Goal: Transaction & Acquisition: Purchase product/service

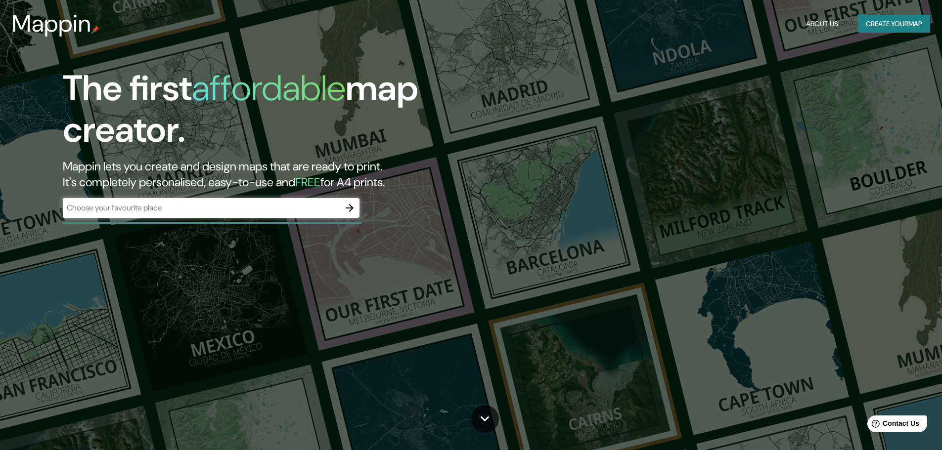
click at [905, 26] on button "Create your map" at bounding box center [894, 24] width 72 height 18
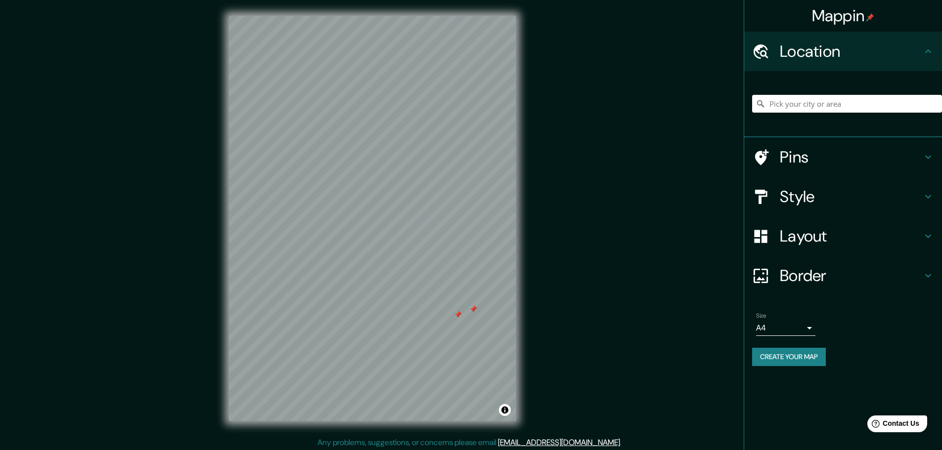
click at [459, 317] on div at bounding box center [458, 315] width 8 height 8
click at [491, 308] on div at bounding box center [491, 306] width 8 height 8
click at [483, 305] on div at bounding box center [483, 306] width 8 height 8
click at [464, 313] on div at bounding box center [463, 313] width 8 height 8
click at [519, 303] on div "© Mapbox © OpenStreetMap Improve this map" at bounding box center [372, 218] width 318 height 437
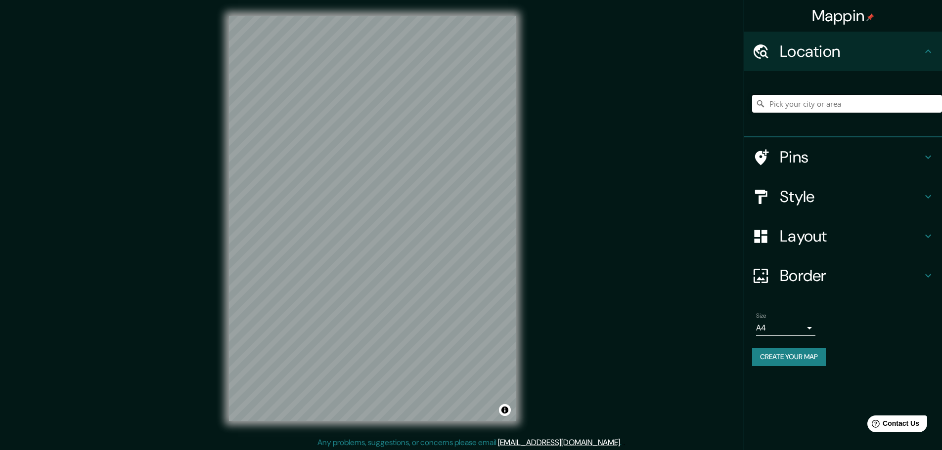
click at [889, 100] on input "Pick your city or area" at bounding box center [847, 104] width 190 height 18
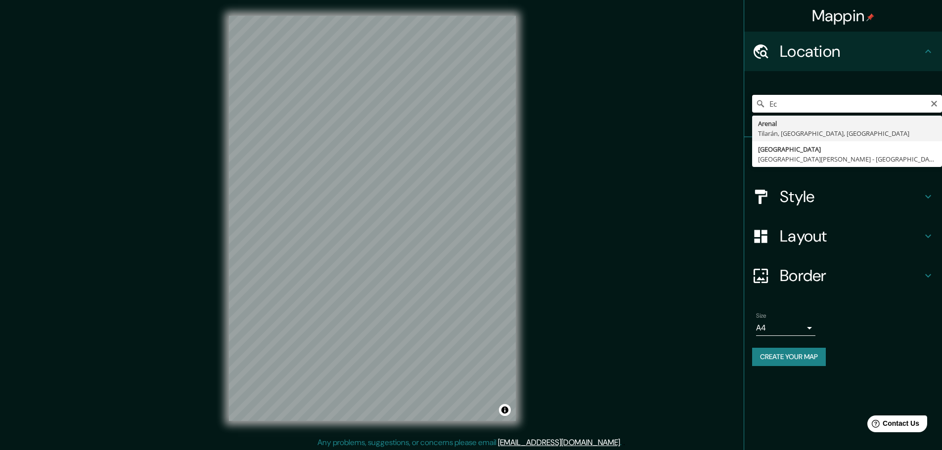
type input "E"
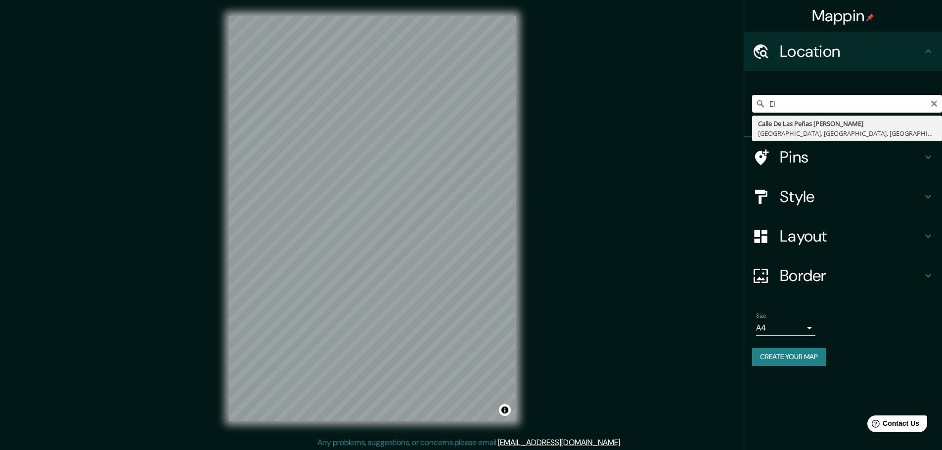
type input "E"
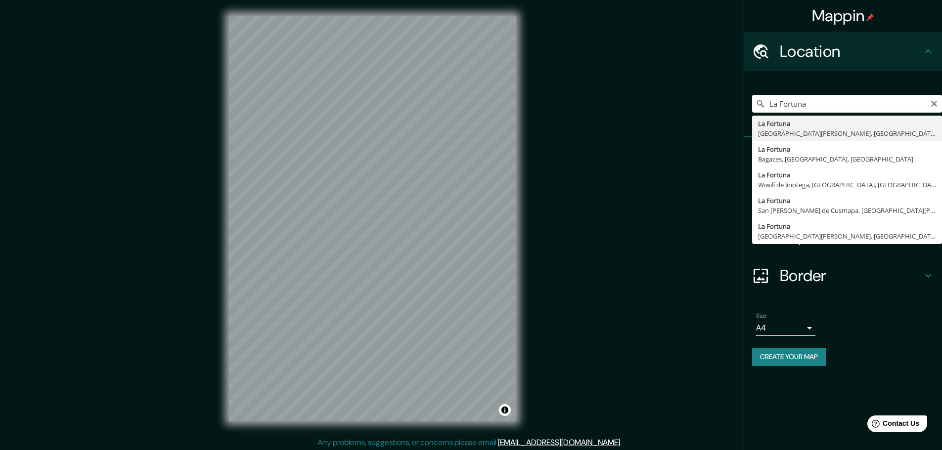
type input "La Fortuna, [GEOGRAPHIC_DATA][PERSON_NAME], [GEOGRAPHIC_DATA], [GEOGRAPHIC_DATA]"
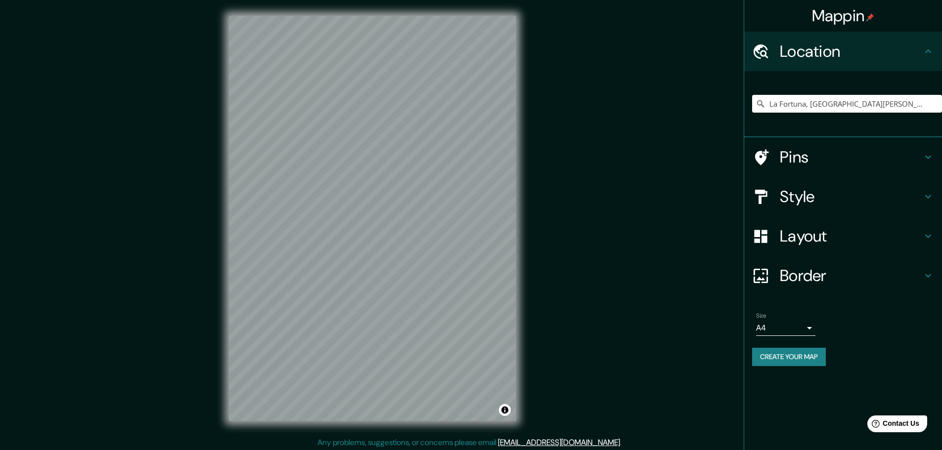
click at [928, 198] on icon at bounding box center [928, 196] width 6 height 3
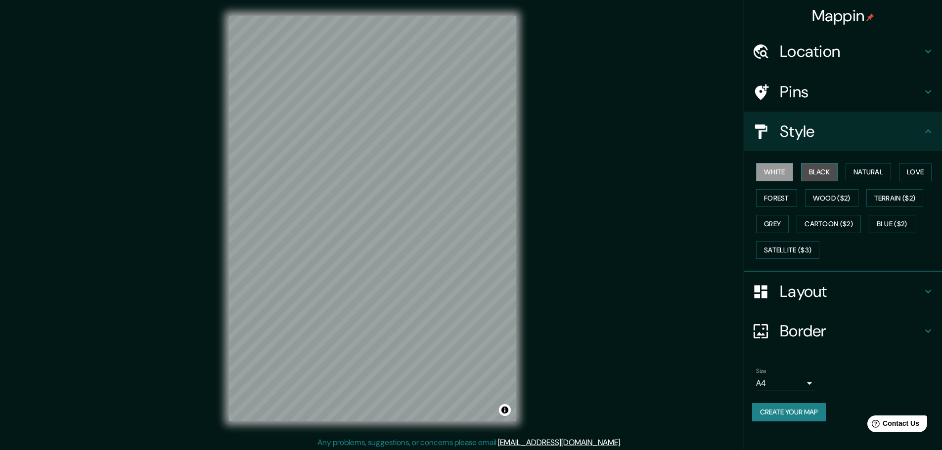
click at [823, 175] on button "Black" at bounding box center [819, 172] width 37 height 18
click at [775, 174] on button "White" at bounding box center [774, 172] width 37 height 18
click at [858, 169] on button "Natural" at bounding box center [867, 172] width 45 height 18
click at [858, 170] on button "Natural" at bounding box center [867, 172] width 45 height 18
click at [775, 201] on button "Forest" at bounding box center [776, 198] width 41 height 18
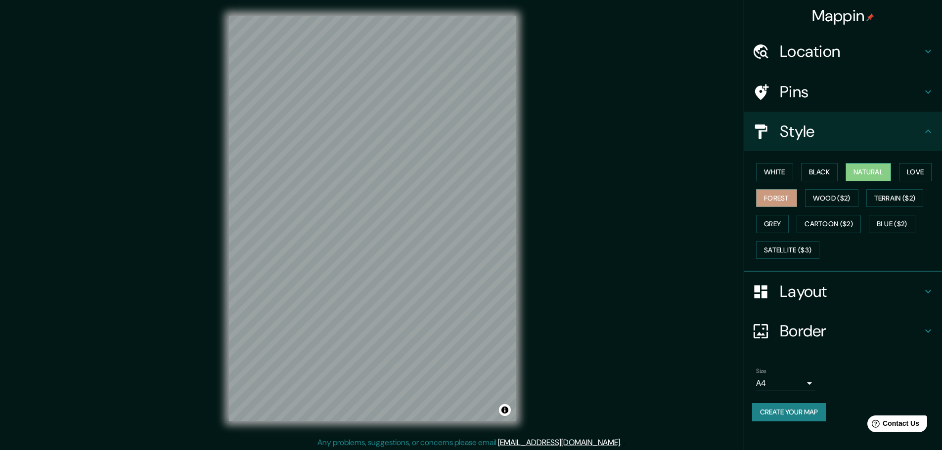
click at [865, 172] on button "Natural" at bounding box center [867, 172] width 45 height 18
click at [818, 195] on button "Wood ($2)" at bounding box center [831, 198] width 53 height 18
click at [780, 200] on button "Forest" at bounding box center [776, 198] width 41 height 18
click at [830, 202] on button "Wood ($2)" at bounding box center [831, 198] width 53 height 18
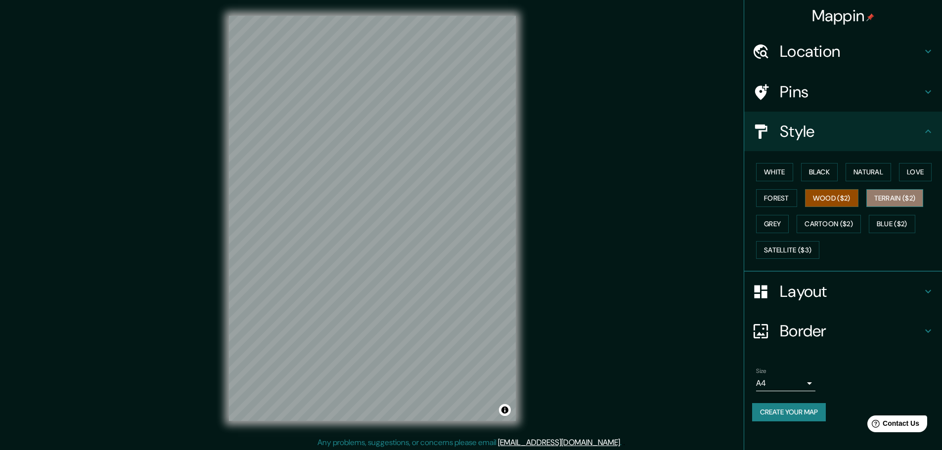
click at [892, 198] on button "Terrain ($2)" at bounding box center [894, 198] width 57 height 18
click at [880, 203] on button "Terrain ($2)" at bounding box center [894, 198] width 57 height 18
click at [779, 171] on button "White" at bounding box center [774, 172] width 37 height 18
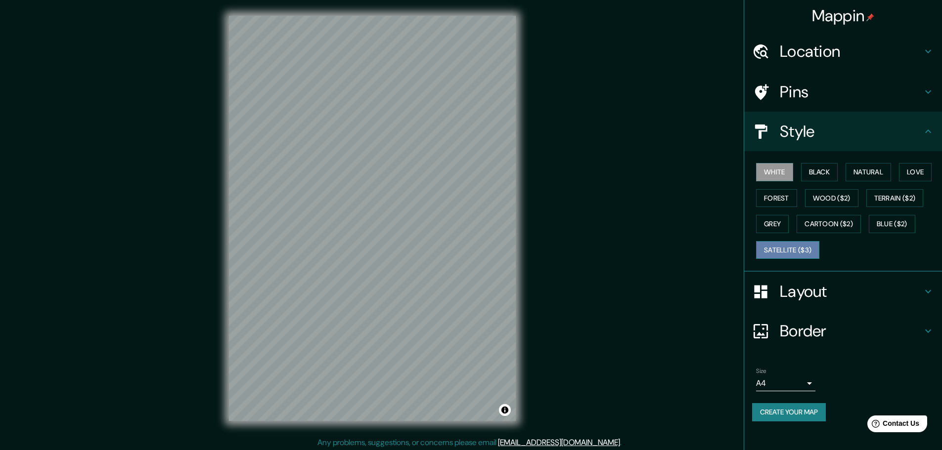
click at [801, 250] on button "Satellite ($3)" at bounding box center [787, 250] width 63 height 18
click at [929, 50] on icon at bounding box center [928, 51] width 12 height 12
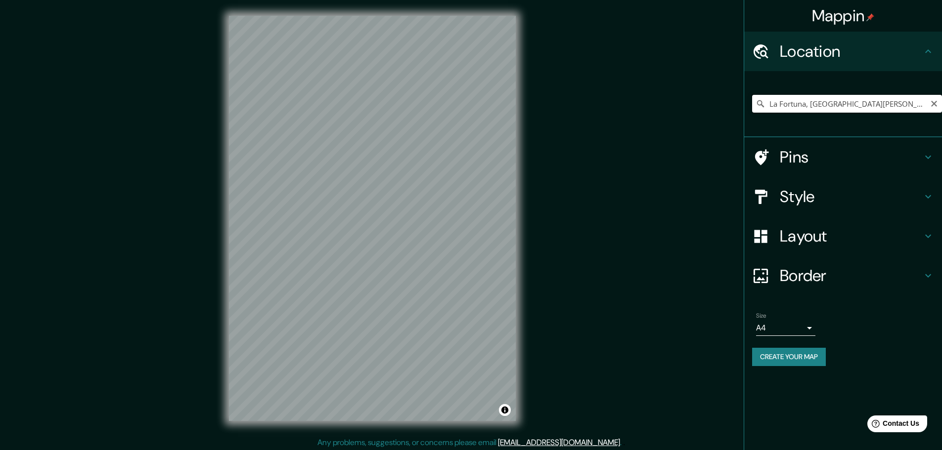
click at [796, 106] on input "La Fortuna, [GEOGRAPHIC_DATA][PERSON_NAME], [GEOGRAPHIC_DATA], [GEOGRAPHIC_DATA]" at bounding box center [847, 104] width 190 height 18
click at [932, 102] on icon "Clear" at bounding box center [934, 104] width 6 height 6
click at [867, 102] on input "Pick your city or area" at bounding box center [847, 104] width 190 height 18
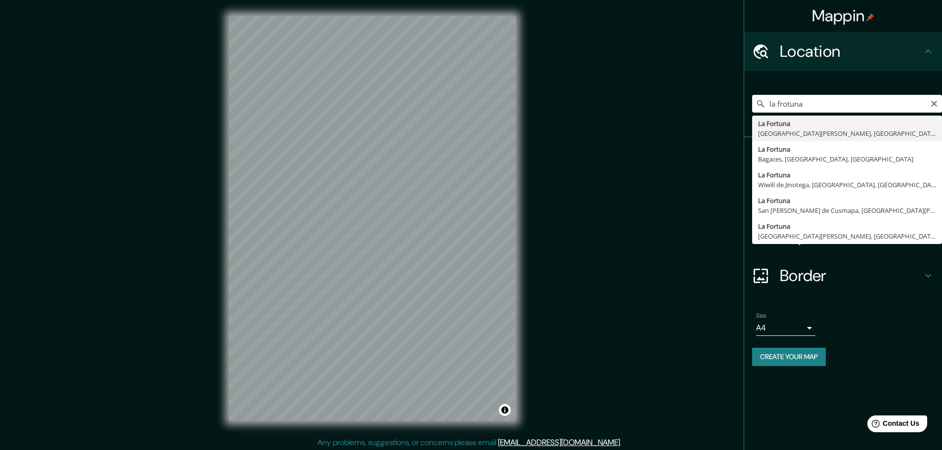
type input "La Fortuna, [GEOGRAPHIC_DATA][PERSON_NAME], [GEOGRAPHIC_DATA], [GEOGRAPHIC_DATA]"
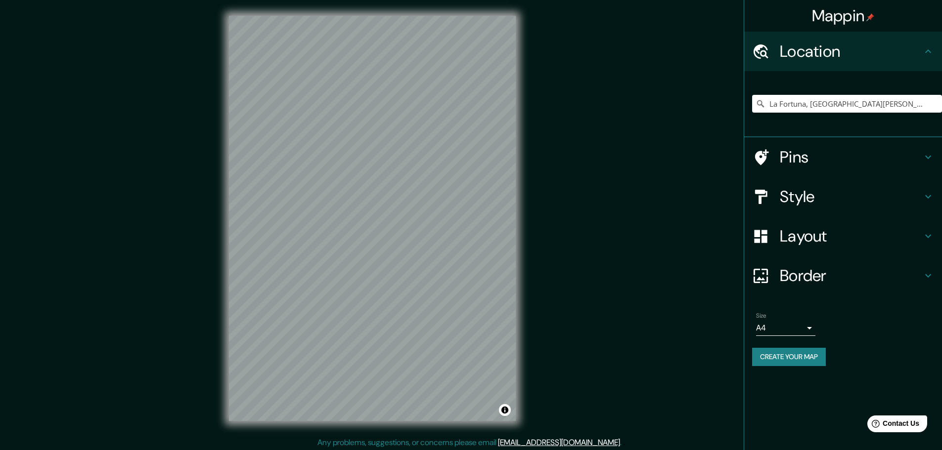
click at [813, 327] on body "Mappin Location [GEOGRAPHIC_DATA], [GEOGRAPHIC_DATA][PERSON_NAME], [GEOGRAPHIC_…" at bounding box center [471, 225] width 942 height 450
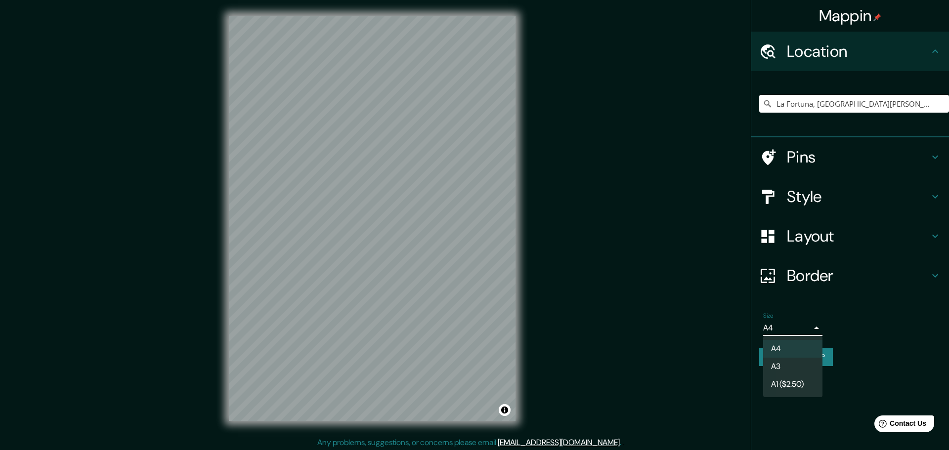
click at [783, 368] on li "A3" at bounding box center [792, 367] width 59 height 18
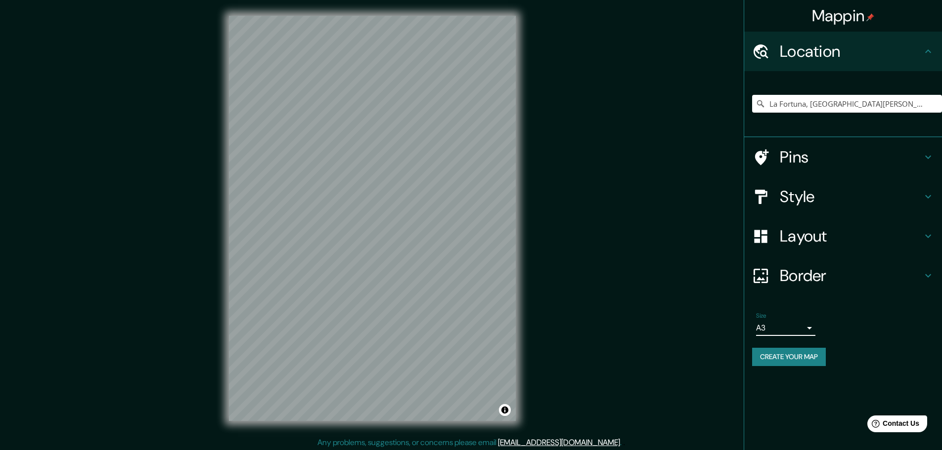
click at [809, 328] on body "Mappin Location [GEOGRAPHIC_DATA], [GEOGRAPHIC_DATA][PERSON_NAME], [GEOGRAPHIC_…" at bounding box center [471, 225] width 942 height 450
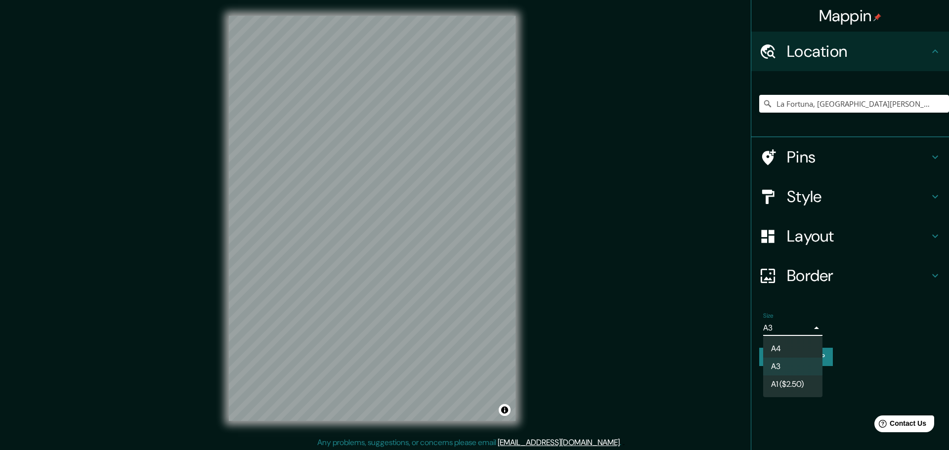
click at [790, 388] on li "A1 ($2.50)" at bounding box center [792, 385] width 59 height 18
click at [812, 328] on body "Mappin Location [GEOGRAPHIC_DATA], [GEOGRAPHIC_DATA][PERSON_NAME], [GEOGRAPHIC_…" at bounding box center [474, 225] width 949 height 450
click at [780, 347] on li "A4" at bounding box center [792, 349] width 59 height 18
type input "single"
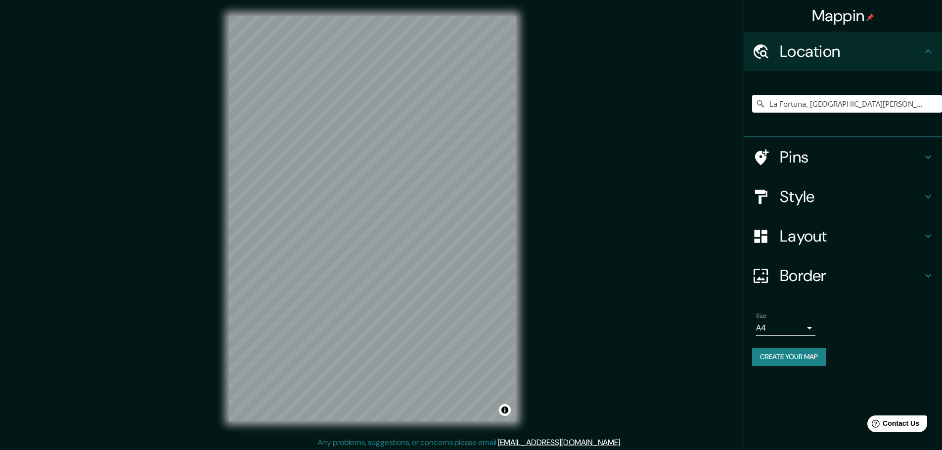
click at [928, 231] on icon at bounding box center [928, 236] width 12 height 12
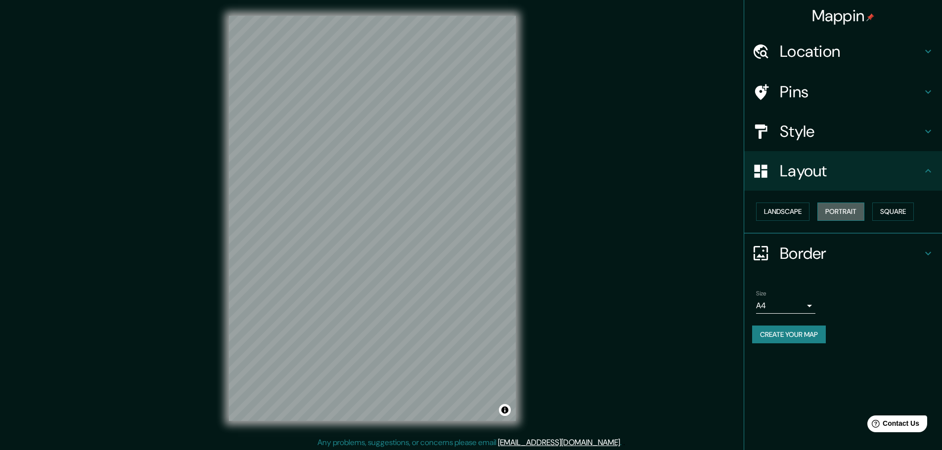
click at [833, 213] on button "Portrait" at bounding box center [840, 212] width 47 height 18
click at [783, 212] on button "Landscape" at bounding box center [782, 212] width 53 height 18
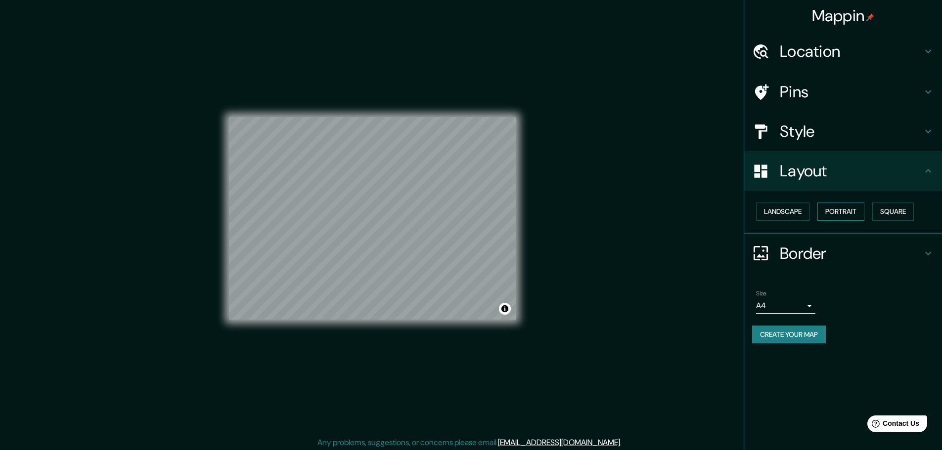
click at [842, 215] on button "Portrait" at bounding box center [840, 212] width 47 height 18
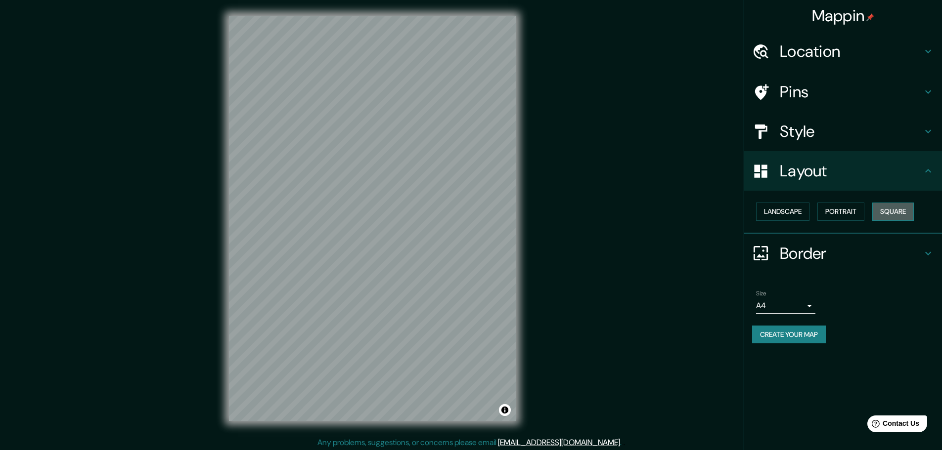
click at [908, 212] on button "Square" at bounding box center [893, 212] width 42 height 18
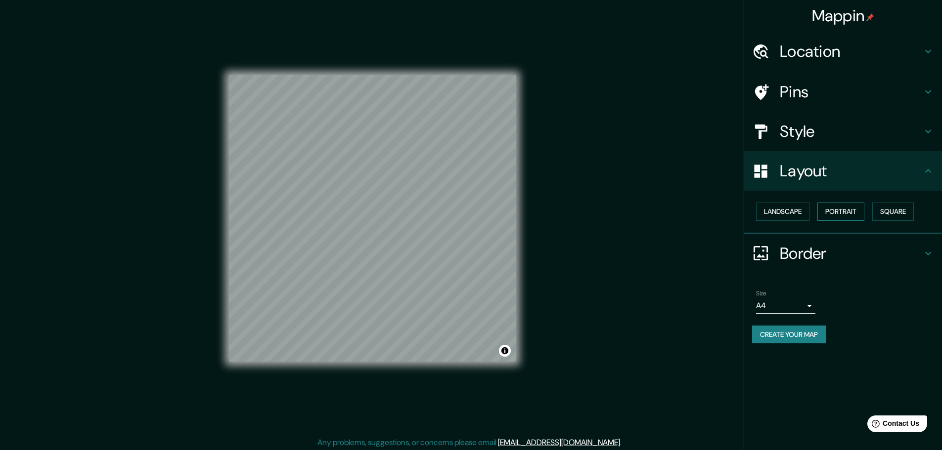
click at [843, 212] on button "Portrait" at bounding box center [840, 212] width 47 height 18
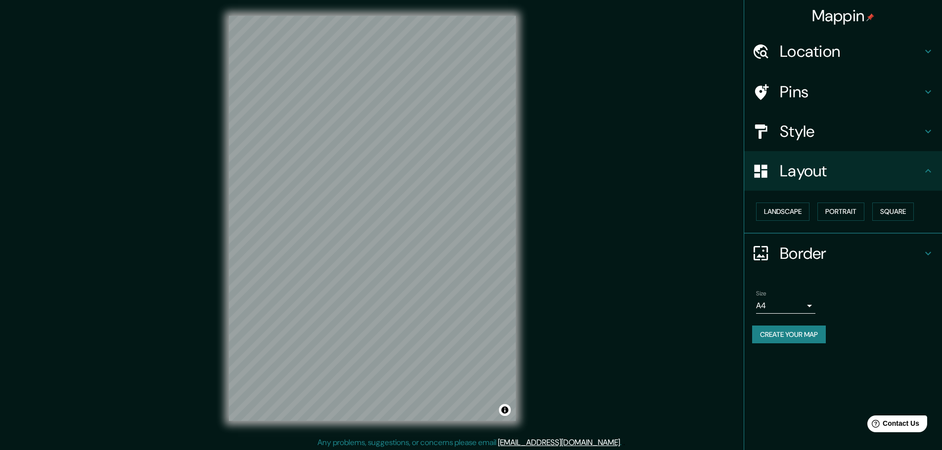
click at [928, 171] on icon at bounding box center [928, 171] width 12 height 12
click at [929, 130] on icon at bounding box center [928, 132] width 12 height 12
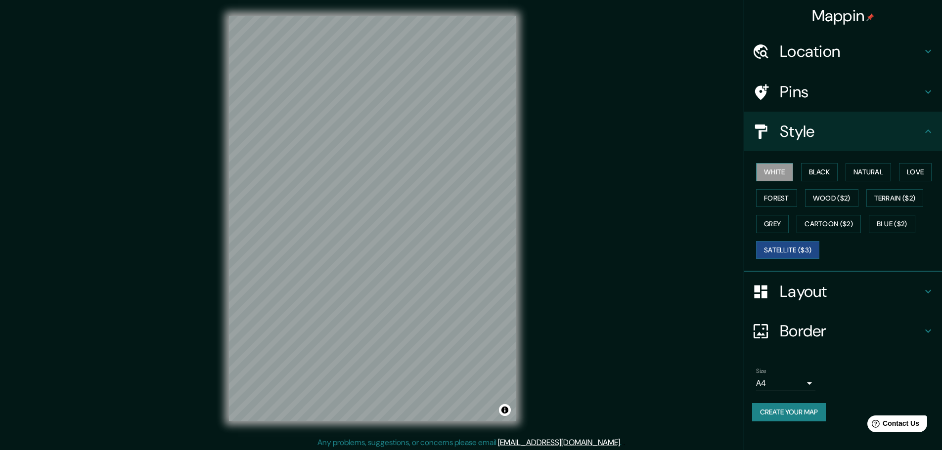
click at [776, 174] on button "White" at bounding box center [774, 172] width 37 height 18
click at [784, 247] on button "Satellite ($3)" at bounding box center [787, 250] width 63 height 18
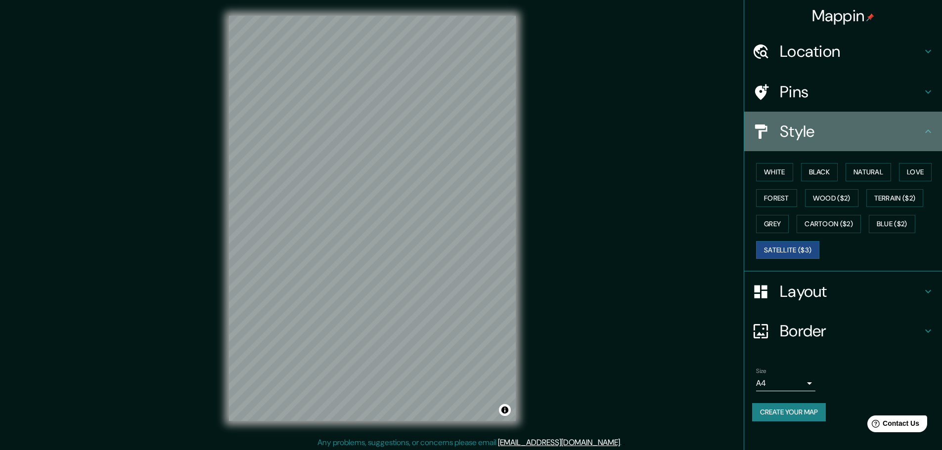
click at [933, 133] on icon at bounding box center [928, 132] width 12 height 12
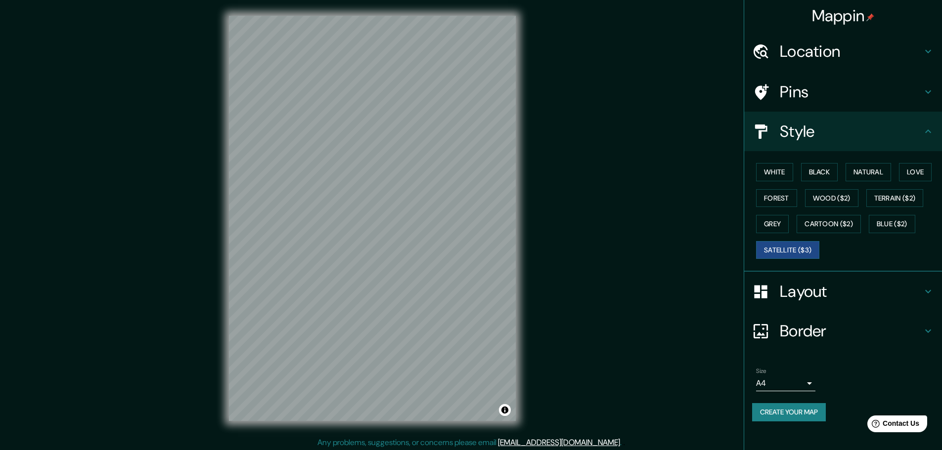
click at [930, 132] on icon at bounding box center [928, 130] width 6 height 3
click at [921, 132] on h4 "Style" at bounding box center [850, 132] width 142 height 20
click at [925, 332] on icon at bounding box center [928, 331] width 12 height 12
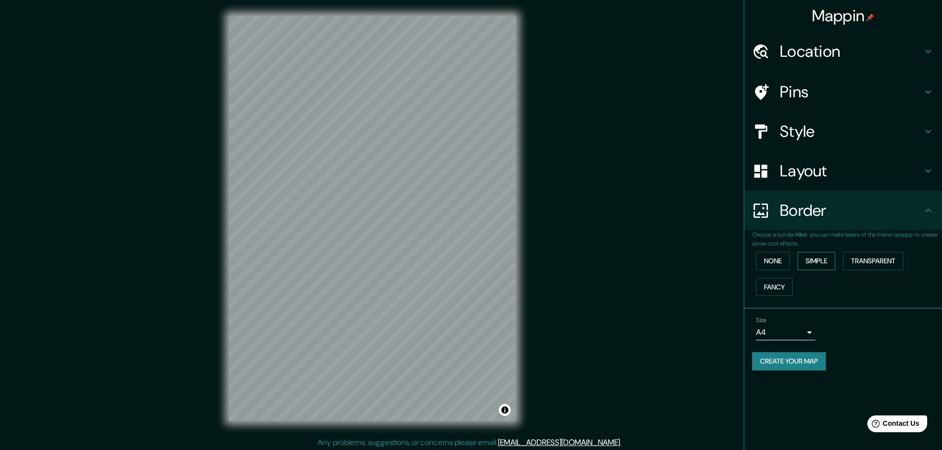
click at [817, 260] on button "Simple" at bounding box center [816, 261] width 38 height 18
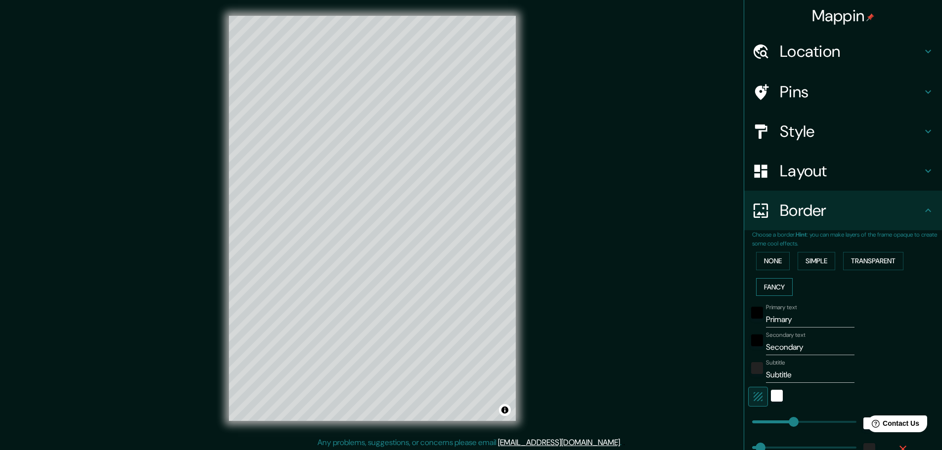
click at [772, 282] on button "Fancy" at bounding box center [774, 287] width 37 height 18
type input "46"
type input "23"
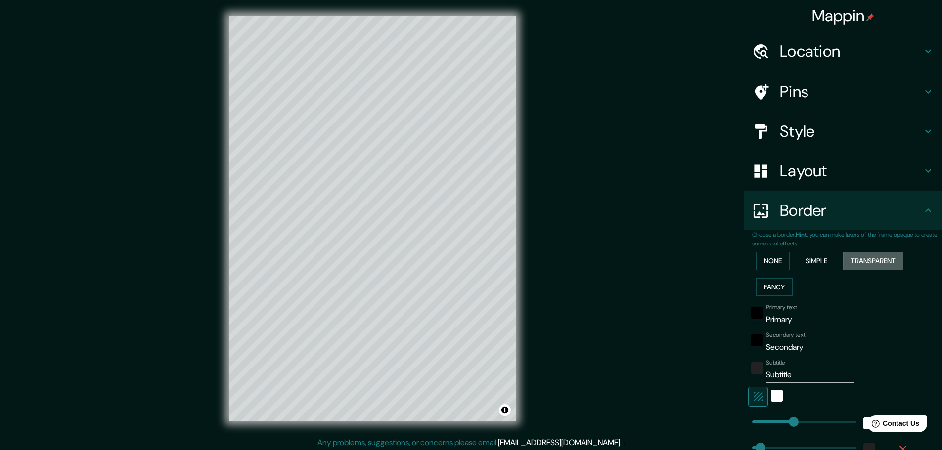
click at [861, 259] on button "Transparent" at bounding box center [873, 261] width 60 height 18
click at [817, 265] on button "Simple" at bounding box center [816, 261] width 38 height 18
click at [769, 261] on button "None" at bounding box center [773, 261] width 34 height 18
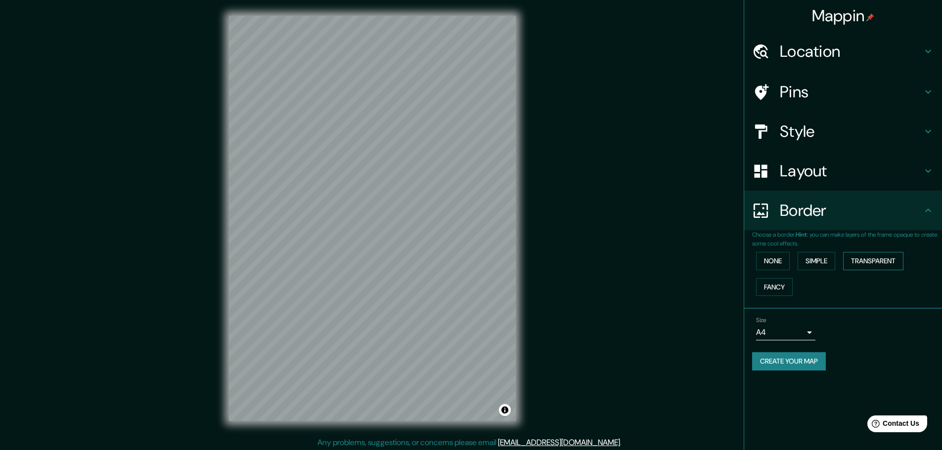
click at [879, 265] on button "Transparent" at bounding box center [873, 261] width 60 height 18
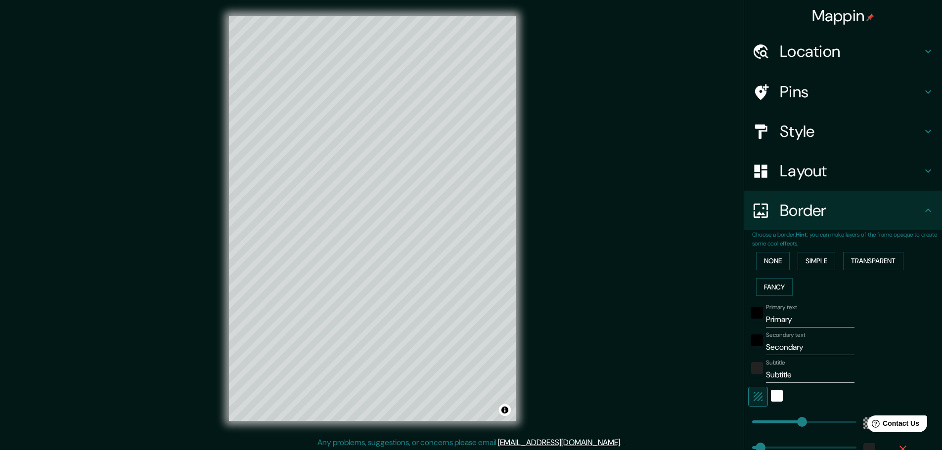
click at [789, 323] on input "Primary" at bounding box center [810, 320] width 88 height 16
type input "Primar"
type input "278"
type input "46"
type input "Prima"
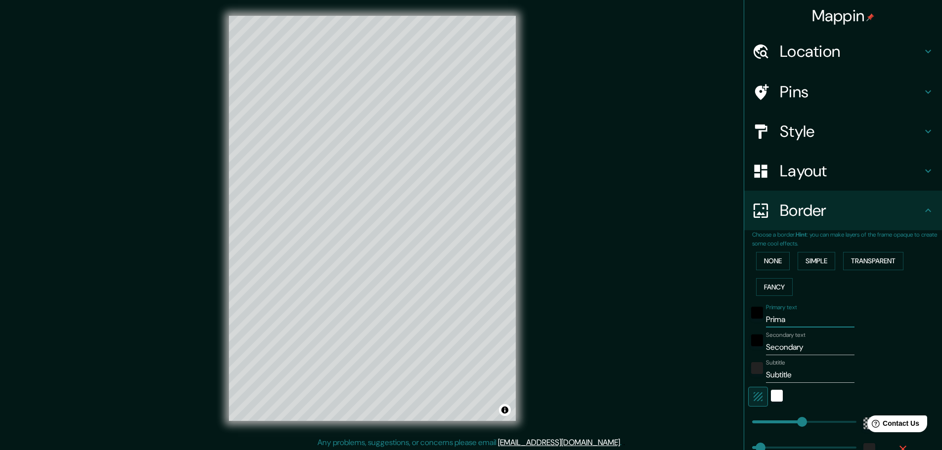
type input "278"
type input "46"
type input "Pr"
type input "278"
type input "46"
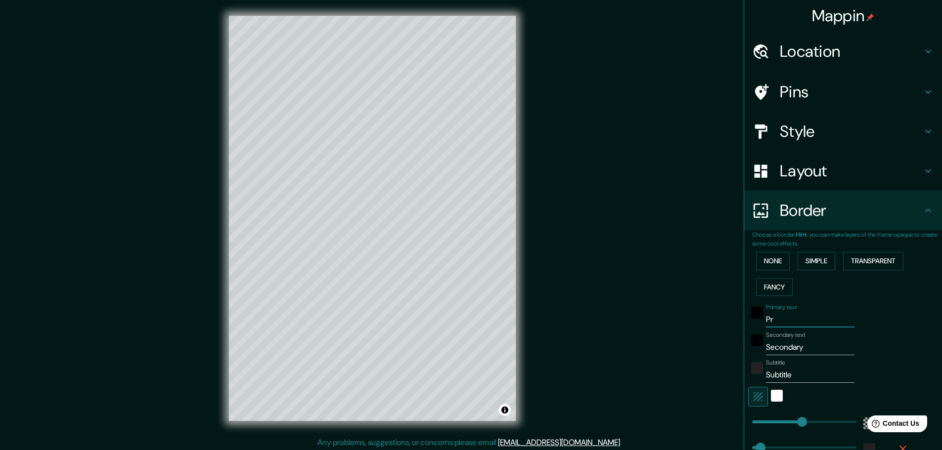
type input "P"
type input "278"
type input "46"
type input "E"
type input "278"
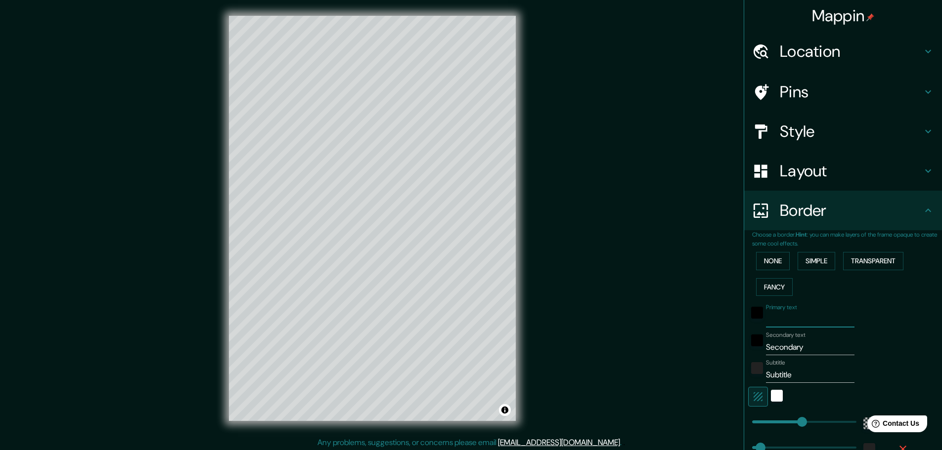
type input "46"
type input "Ec"
type input "278"
type input "46"
type input "Eco"
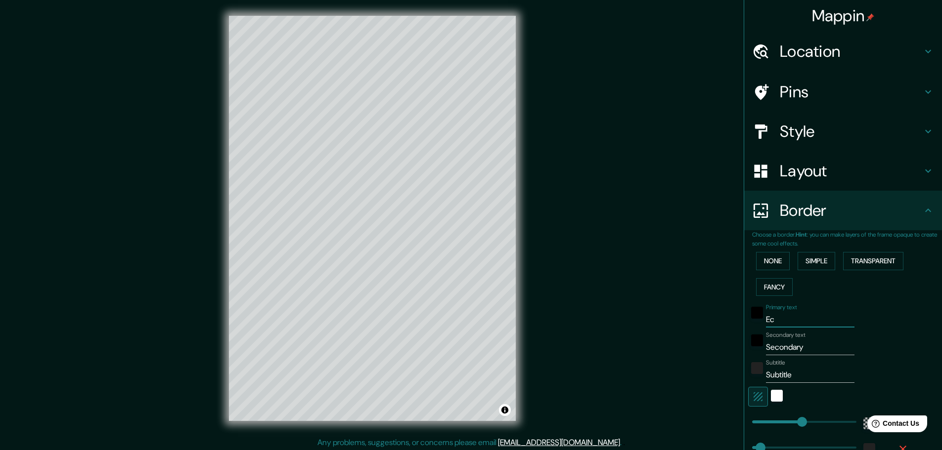
type input "278"
type input "46"
type input "EcoG"
type input "278"
type input "46"
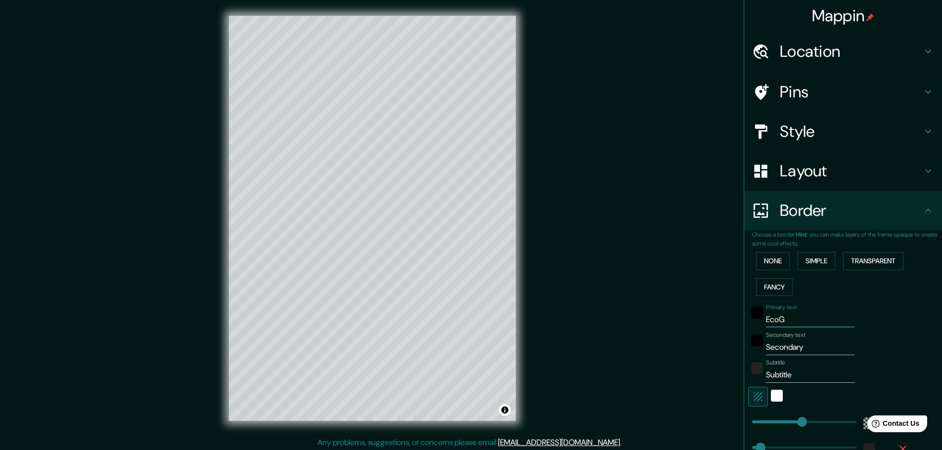
type input "EcoGa"
type input "278"
type input "46"
type input "EcoGar"
type input "278"
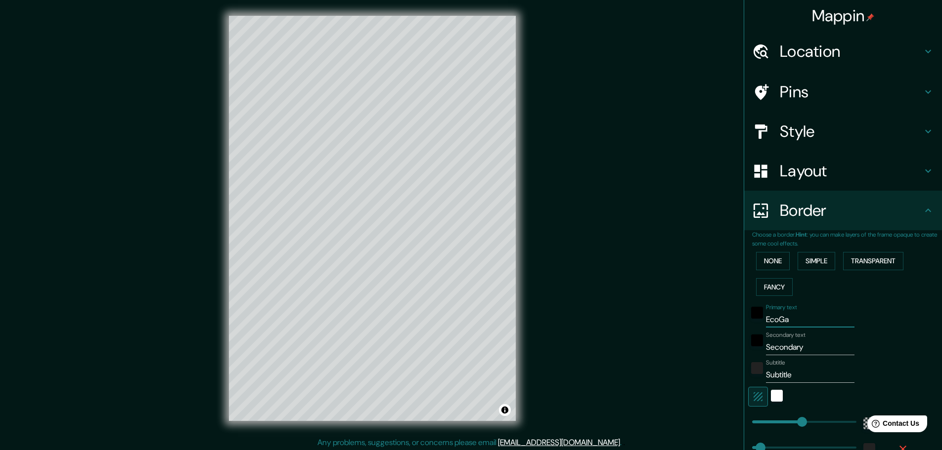
type input "46"
type input "EcoGard"
type input "278"
type input "46"
type input "EcoGarde"
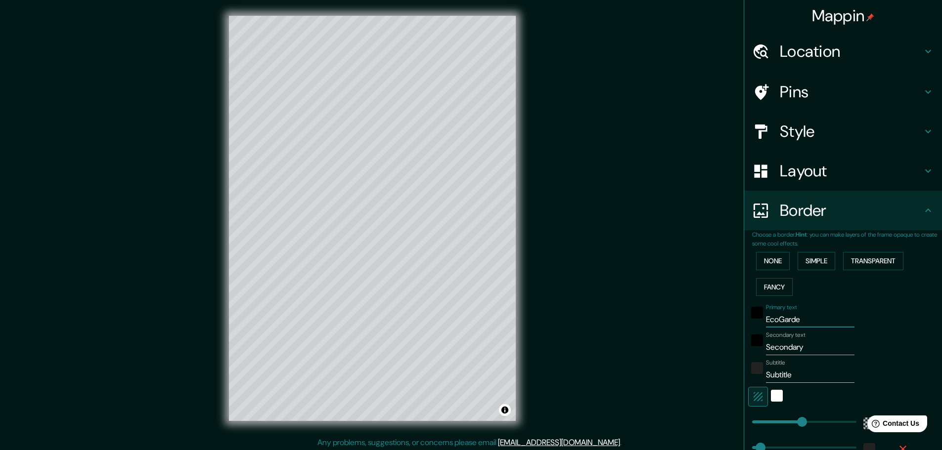
type input "278"
type input "46"
type input "EcoGarden"
type input "278"
type input "46"
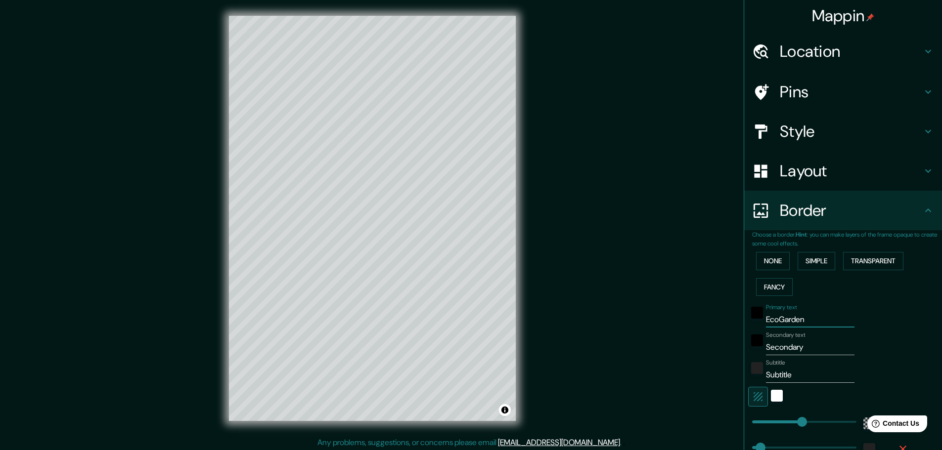
type input "EcoGarden"
drag, startPoint x: 807, startPoint y: 349, endPoint x: 758, endPoint y: 353, distance: 49.6
click at [758, 353] on div "Secondary text Secondary" at bounding box center [829, 344] width 162 height 24
type input "A"
type input "278"
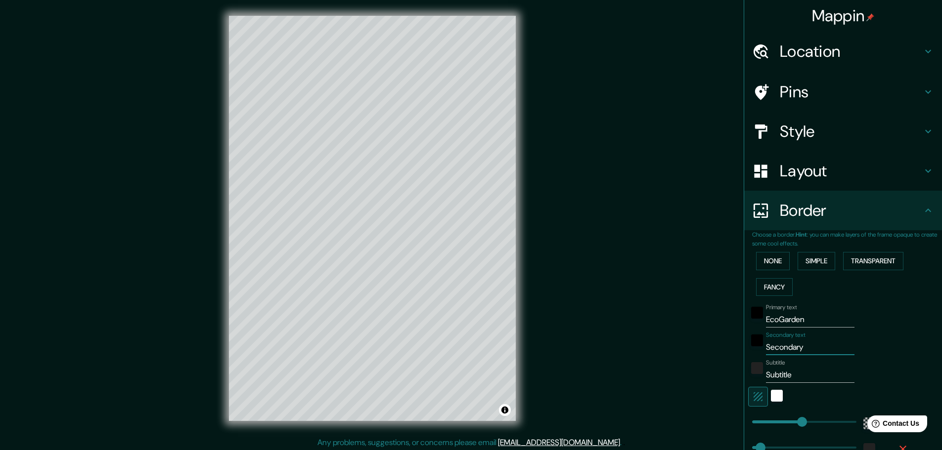
type input "46"
type input "Ar"
type input "278"
type input "46"
type input "Are"
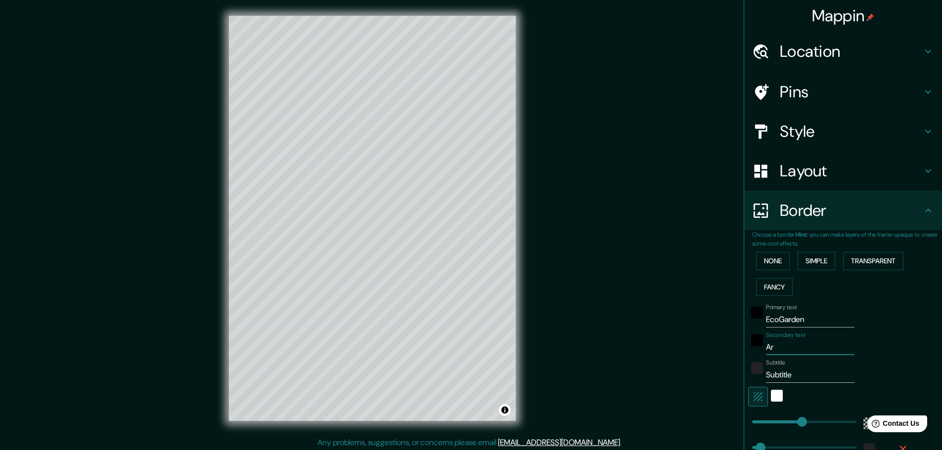
type input "278"
type input "46"
type input "Aren"
type input "278"
type input "46"
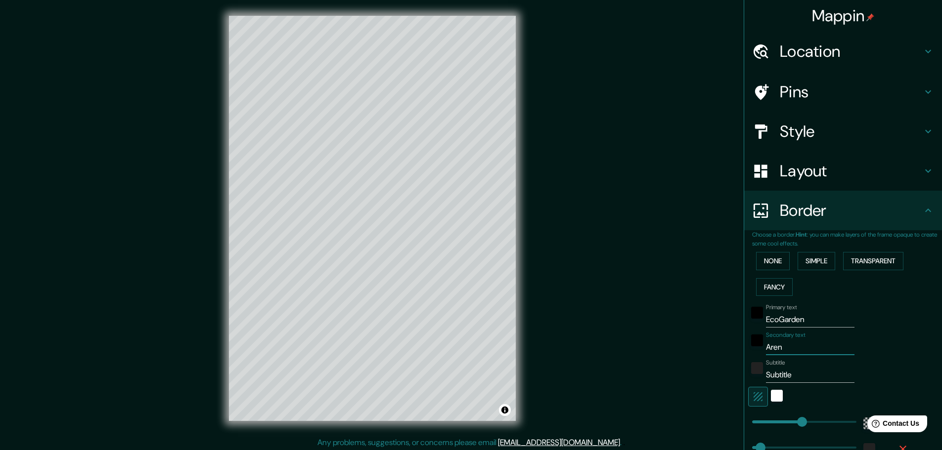
type input "Arena"
type input "278"
type input "46"
type input "Arenal"
type input "278"
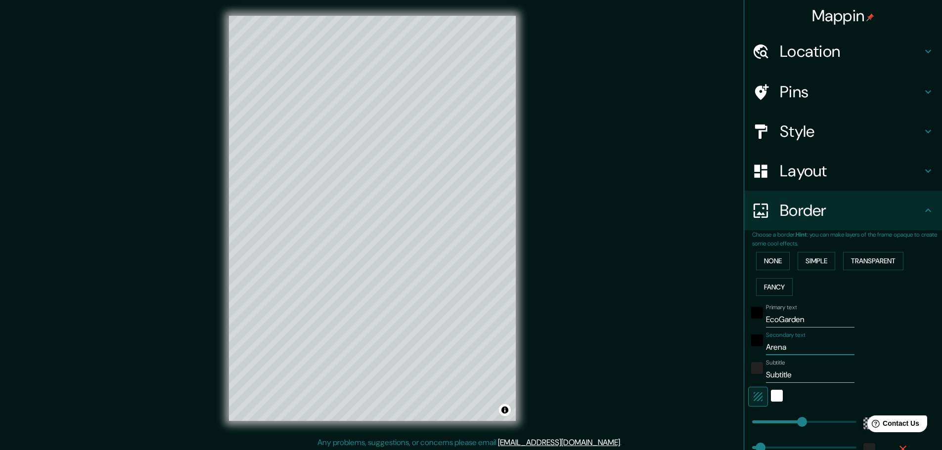
type input "46"
type input "Arenal"
click at [802, 376] on input "Subtitle" at bounding box center [810, 375] width 88 height 16
type input "Subtitl"
type input "278"
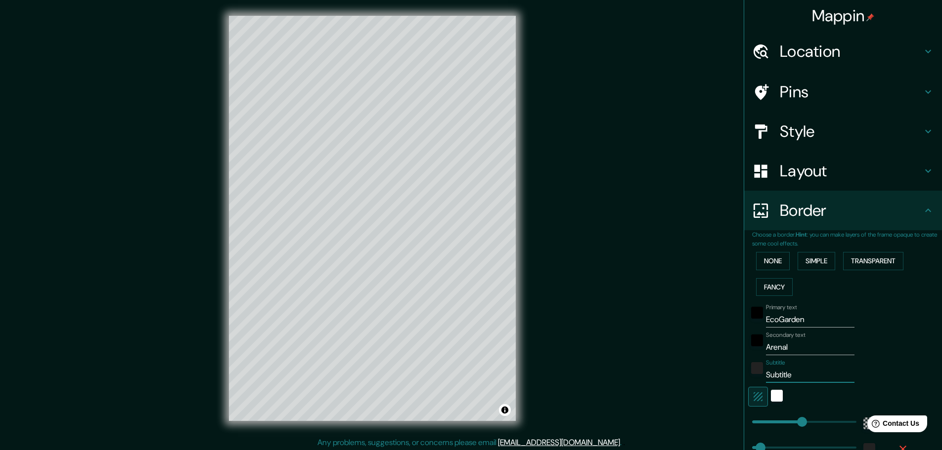
type input "46"
type input "Subtit"
type input "278"
type input "46"
type input "Subti"
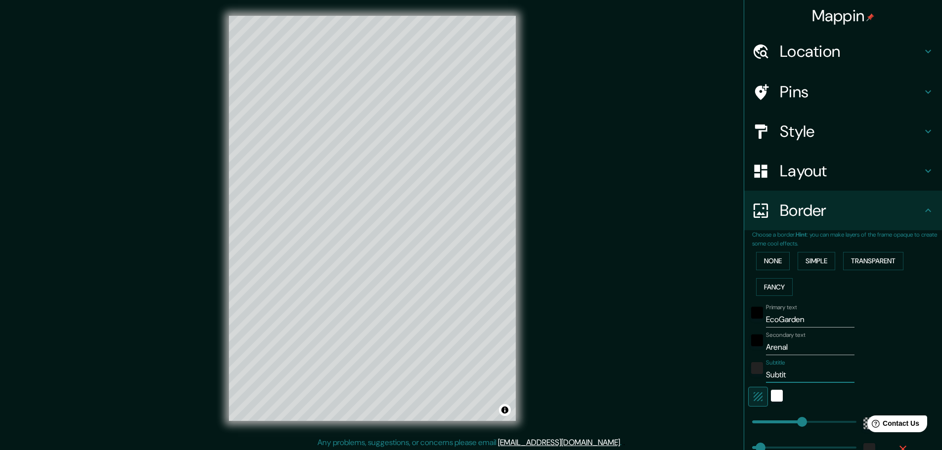
type input "278"
type input "46"
type input "Subt"
type input "278"
type input "46"
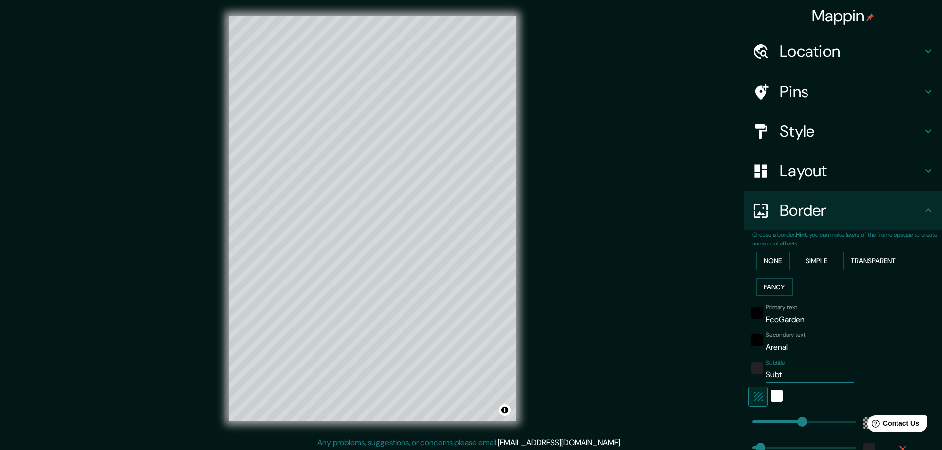
type input "Sub"
type input "278"
type input "46"
type input "Su"
type input "278"
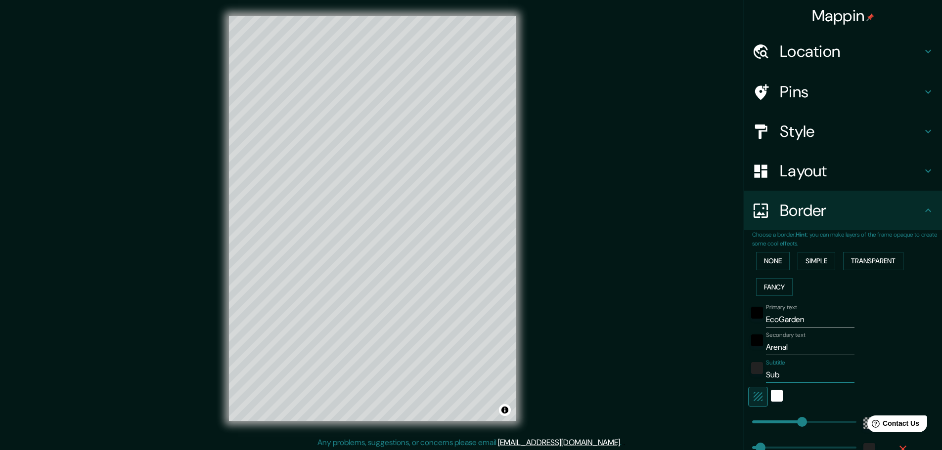
type input "46"
type input "S"
type input "278"
type input "46"
type input "278"
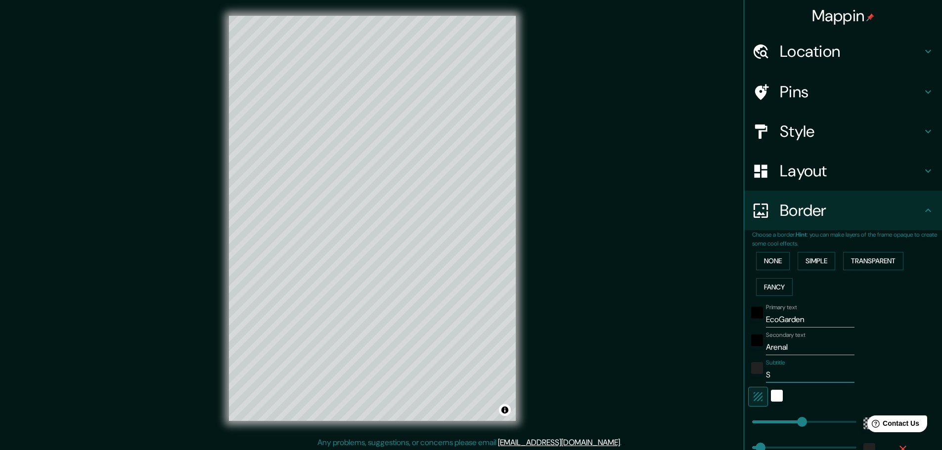
type input "46"
type input "L"
type input "278"
type input "46"
type input "La"
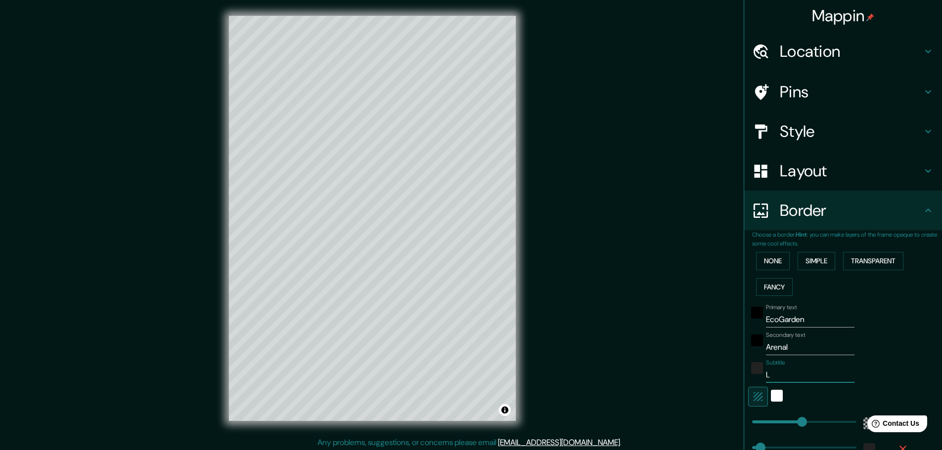
type input "278"
type input "46"
type input "La"
type input "278"
type input "46"
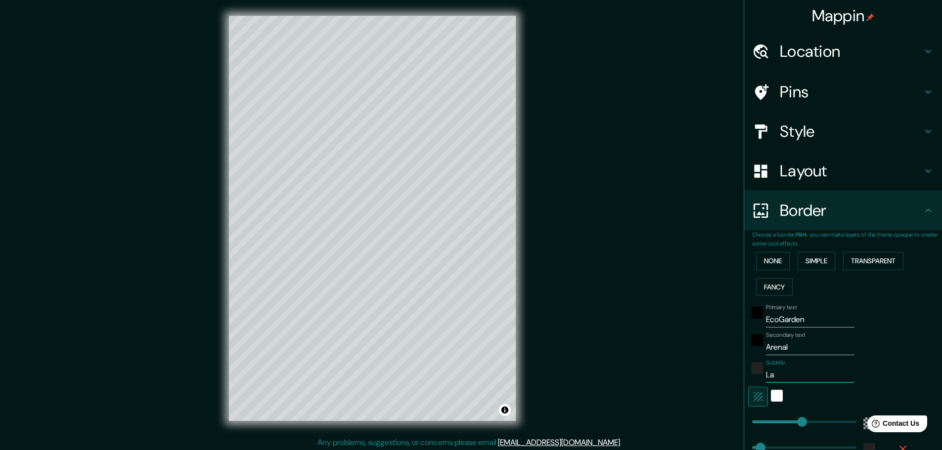
type input "La F"
type input "278"
type input "46"
type input "La Fo"
type input "278"
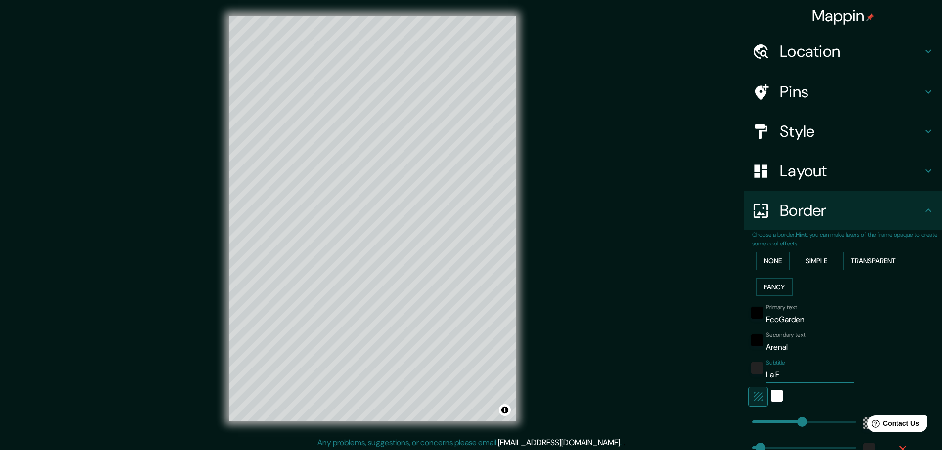
type input "46"
type input "La For"
type input "278"
type input "46"
type input "La Fort"
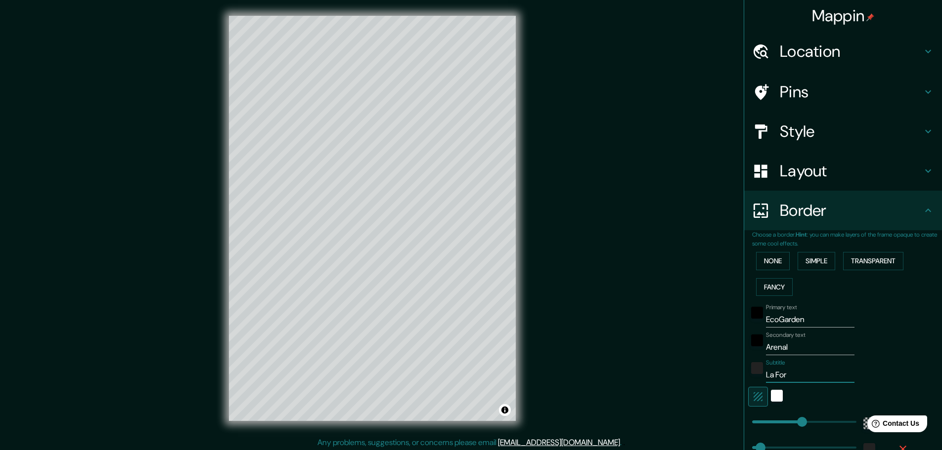
type input "278"
type input "46"
type input "La Fortu"
type input "278"
type input "46"
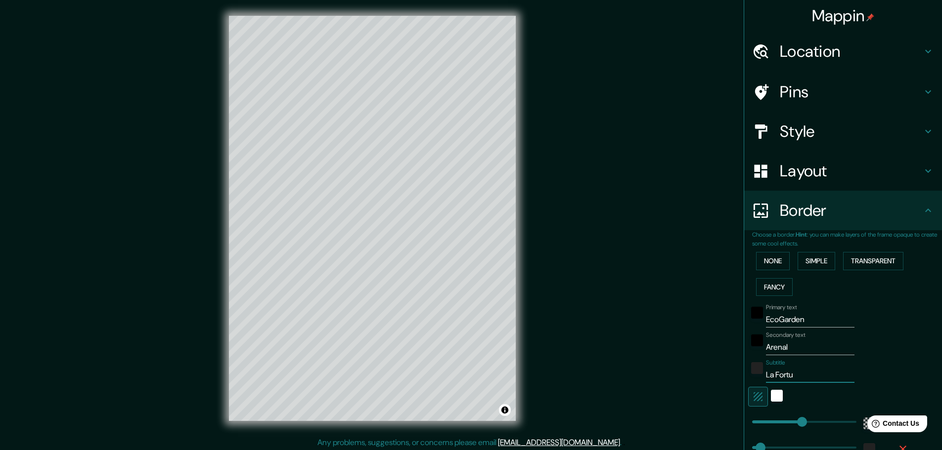
type input "[PERSON_NAME]"
type input "278"
type input "46"
type input "La Fortuna"
type input "278"
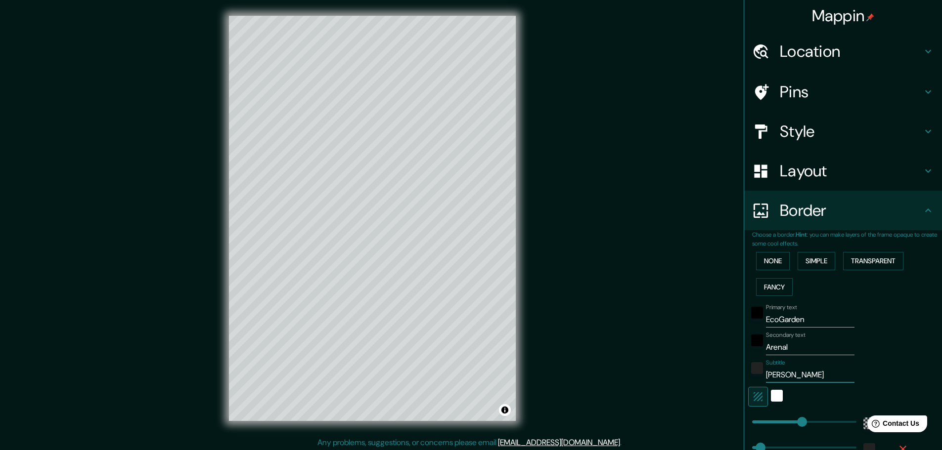
type input "46"
type input "[PERSON_NAME]"
type input "278"
type input "46"
type input "La Fortu"
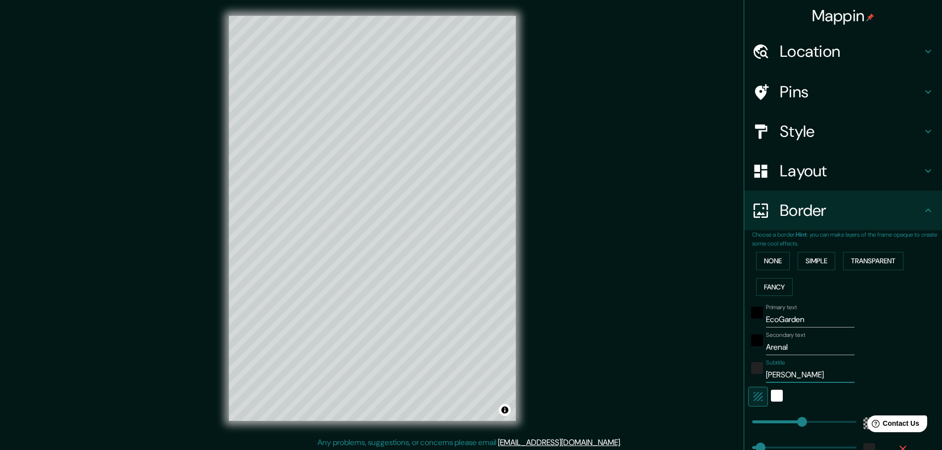
type input "278"
type input "46"
type input "La Fort"
type input "278"
type input "46"
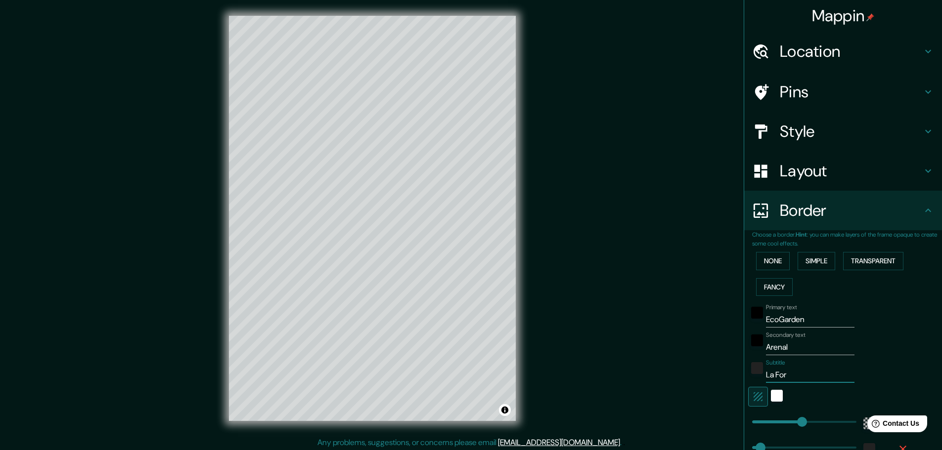
type input "La Fo"
type input "278"
type input "46"
type input "La"
type input "278"
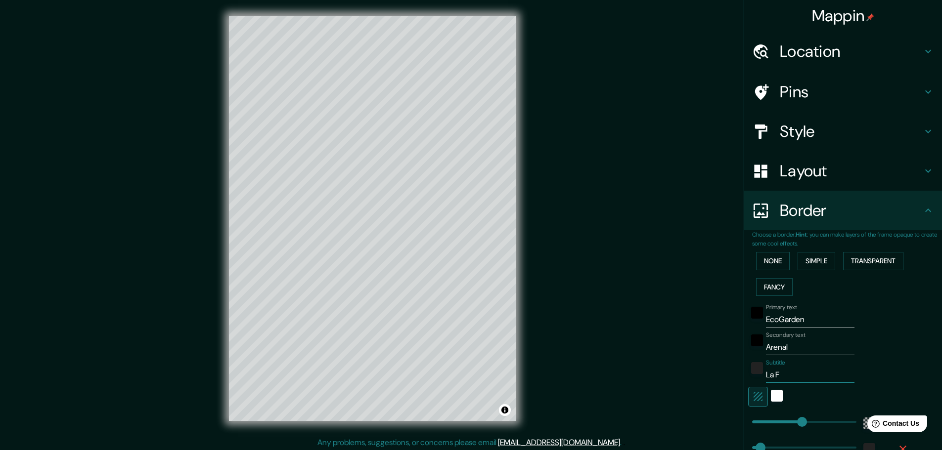
type input "46"
type input "La"
type input "278"
type input "46"
type input "L"
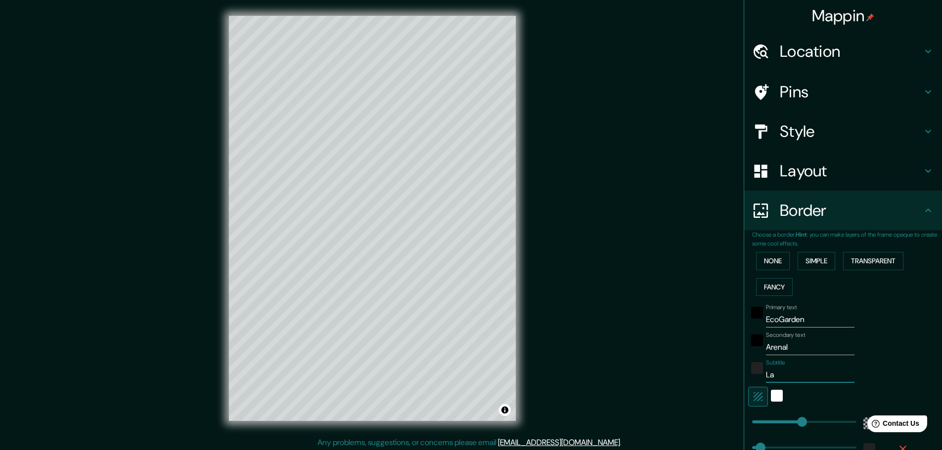
type input "278"
type input "46"
type input "278"
type input "46"
type input "A"
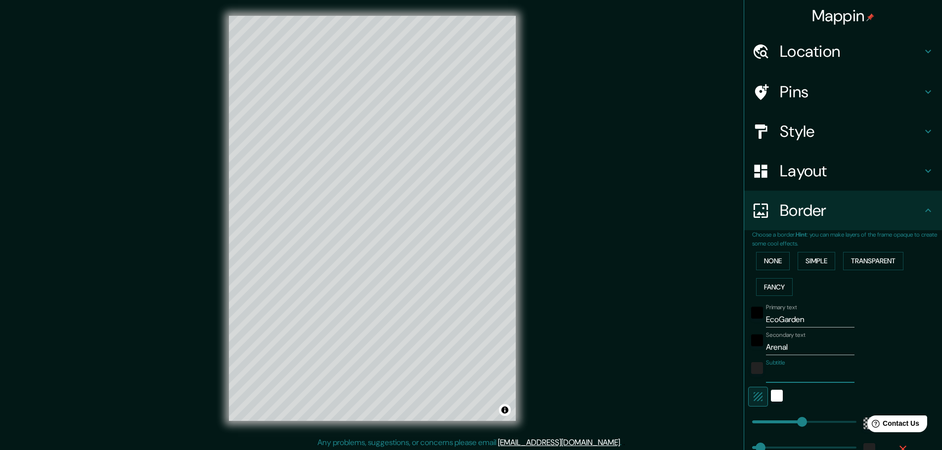
type input "278"
type input "46"
type input "Ar"
type input "278"
type input "46"
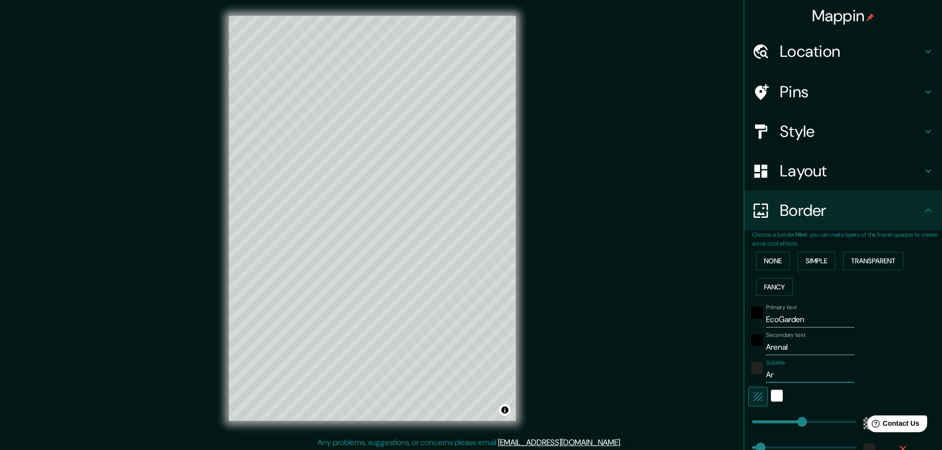
type input "Are"
type input "278"
type input "46"
type input "Aren"
type input "278"
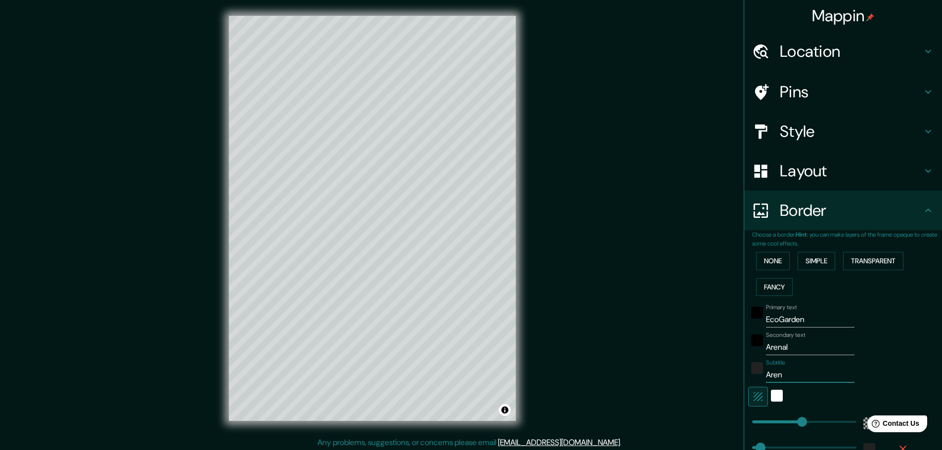
type input "46"
type input "Arena"
type input "278"
type input "46"
type input "Arenal"
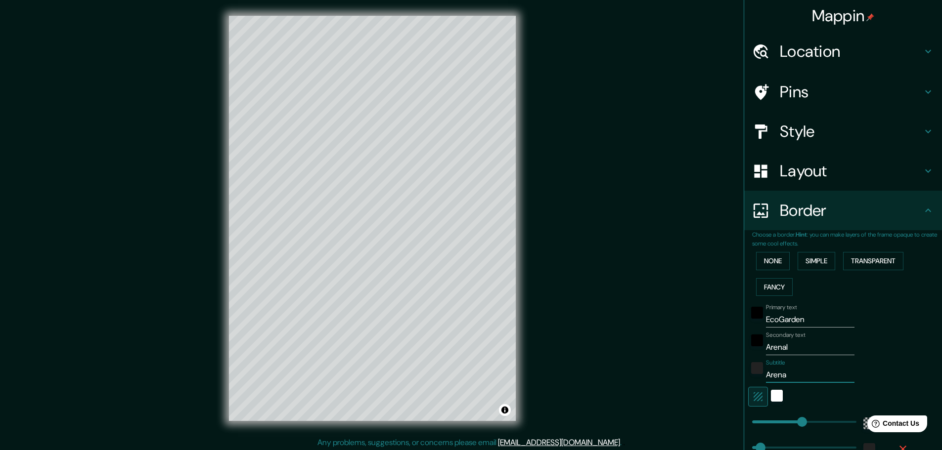
type input "278"
type input "46"
type input "Arenal,"
type input "278"
type input "46"
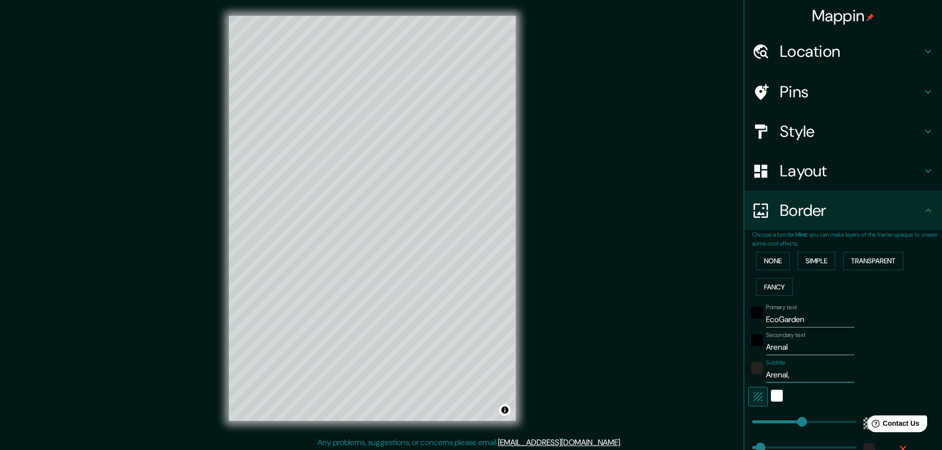
type input "Arenal,"
type input "278"
type input "46"
type input "Arenal, C"
type input "278"
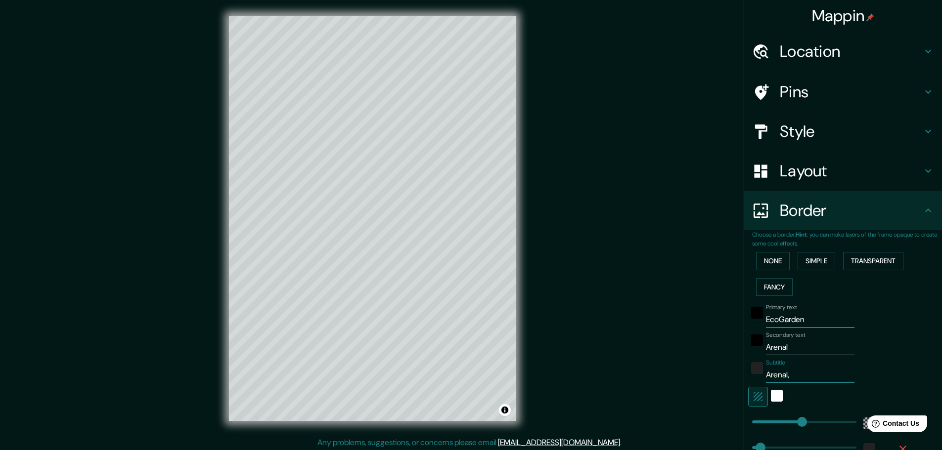
type input "46"
type input "Arenal, Co"
type input "278"
type input "46"
type input "Arenal, Cos"
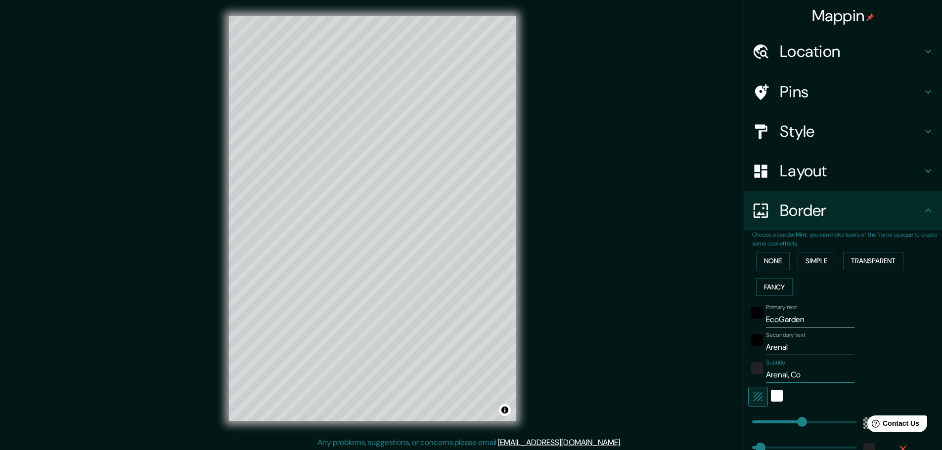
type input "278"
type input "46"
type input "Arenal, Cost"
type input "278"
type input "46"
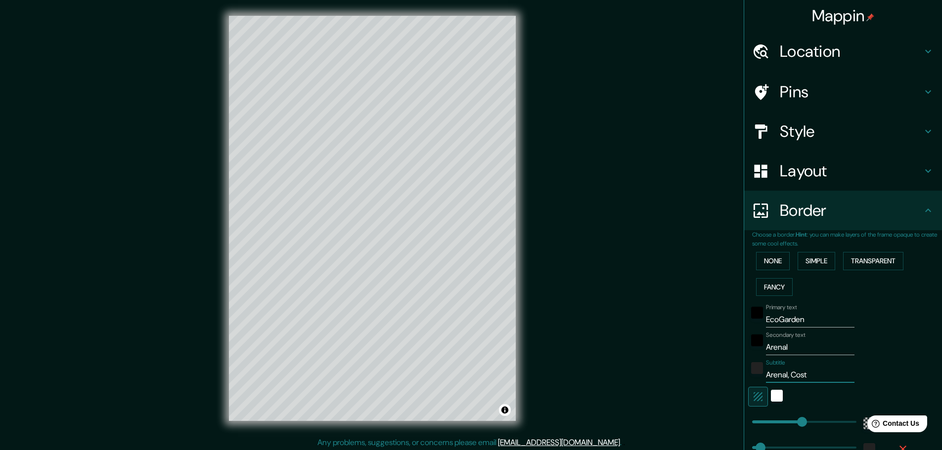
type input "Arenal, Costa"
type input "278"
type input "46"
type input "Arenal, Costa"
type input "278"
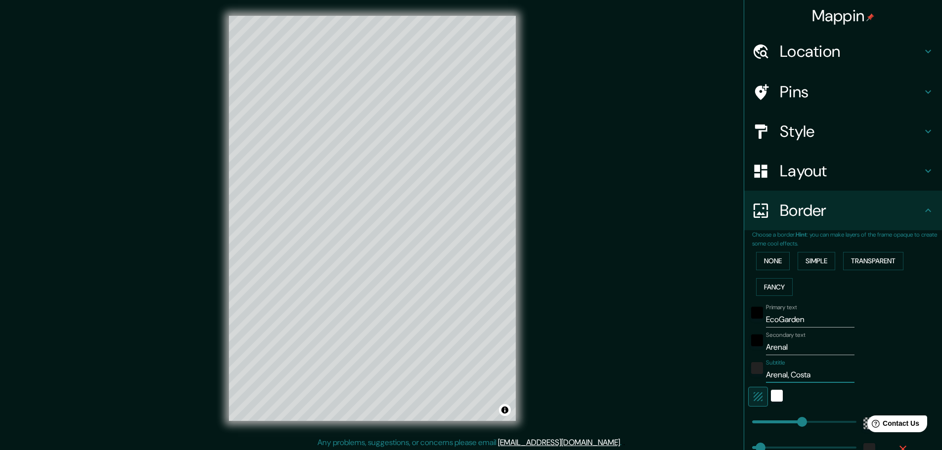
type input "46"
type input "Arenal, [GEOGRAPHIC_DATA]"
type input "278"
type input "46"
type input "Arenal, [GEOGRAPHIC_DATA]"
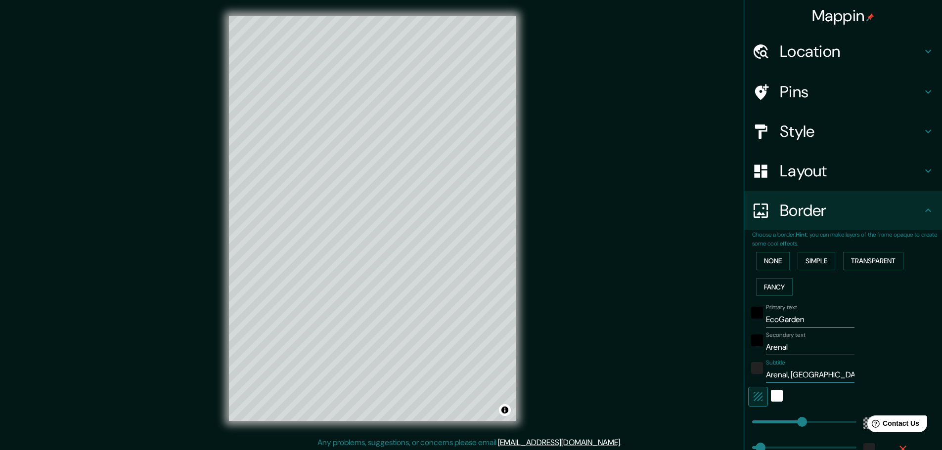
type input "278"
type input "46"
type input "Arenal, [PERSON_NAME]"
type input "278"
type input "46"
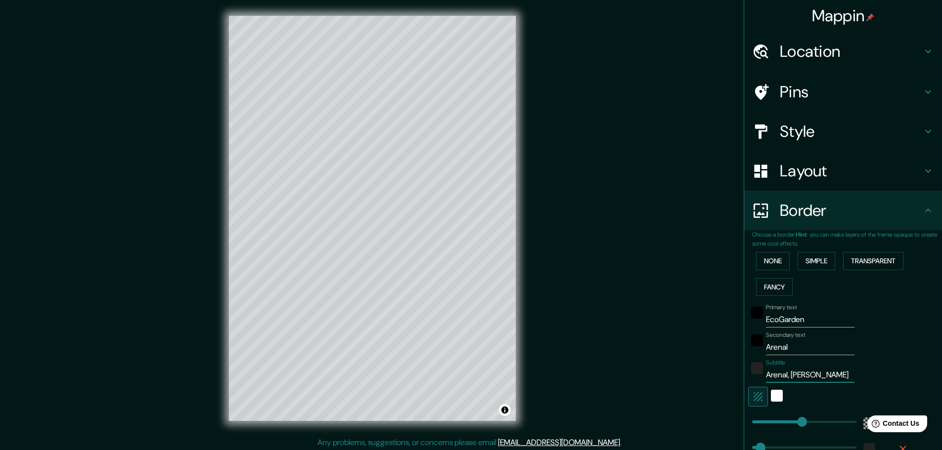
type input "Arenal, [GEOGRAPHIC_DATA]"
type input "278"
type input "46"
click at [771, 397] on div "white" at bounding box center [777, 396] width 12 height 12
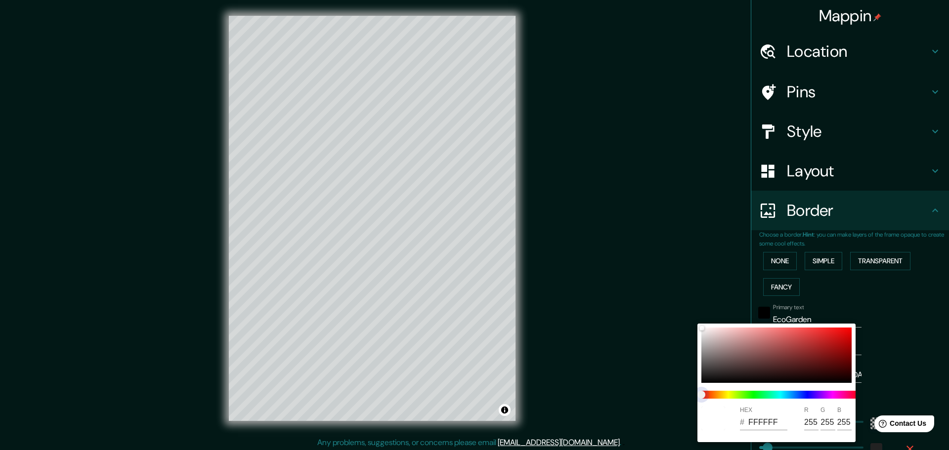
click at [807, 396] on span at bounding box center [780, 395] width 158 height 8
drag, startPoint x: 704, startPoint y: 395, endPoint x: 771, endPoint y: 393, distance: 66.7
click at [771, 393] on span at bounding box center [780, 395] width 158 height 8
click at [792, 367] on div at bounding box center [776, 355] width 150 height 55
click at [770, 368] on div at bounding box center [776, 355] width 150 height 55
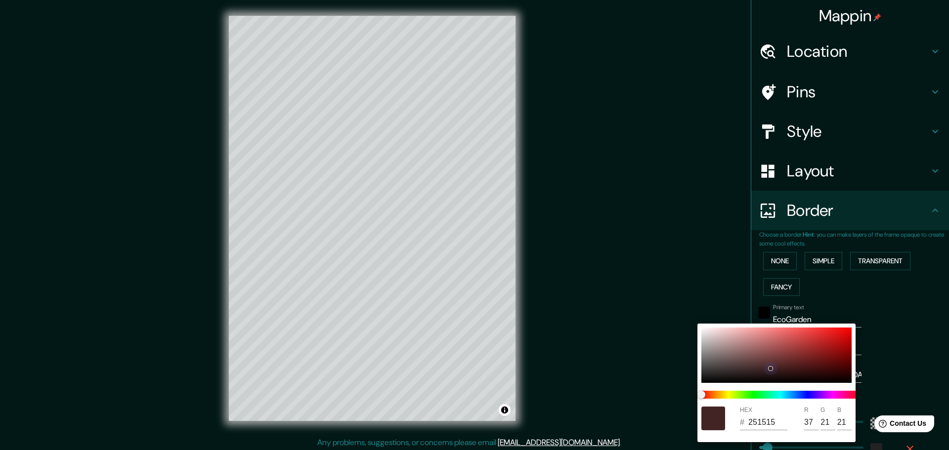
click at [766, 375] on div at bounding box center [776, 355] width 150 height 55
click at [743, 374] on div at bounding box center [776, 355] width 150 height 55
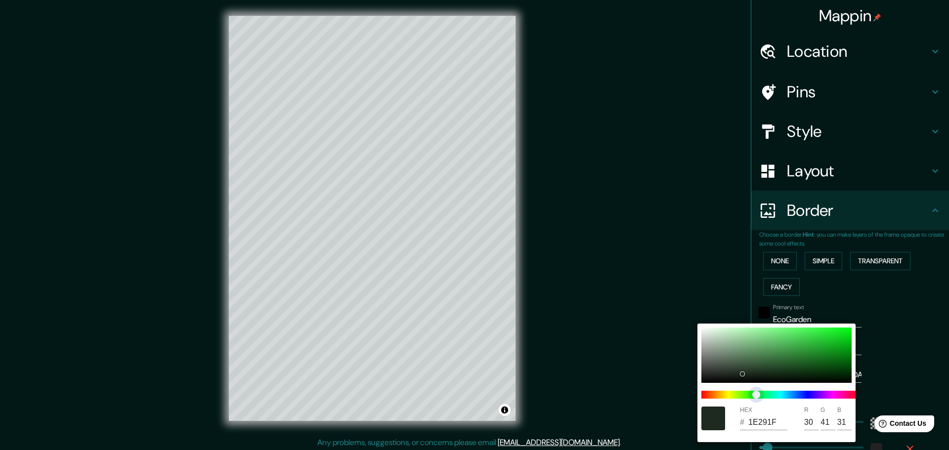
click at [757, 394] on span at bounding box center [780, 395] width 158 height 8
click at [761, 371] on div at bounding box center [776, 355] width 150 height 55
click at [780, 371] on div at bounding box center [776, 355] width 150 height 55
click at [794, 371] on div at bounding box center [776, 355] width 150 height 55
click at [802, 378] on div at bounding box center [776, 355] width 150 height 55
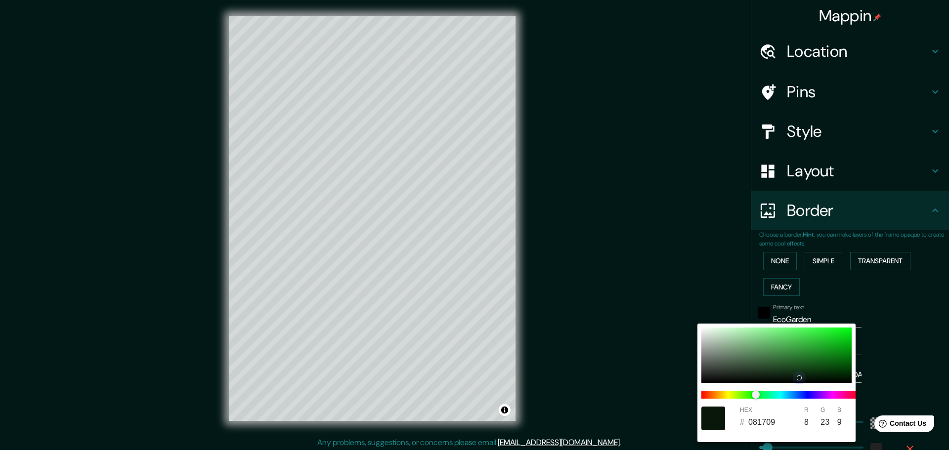
click at [804, 367] on div at bounding box center [776, 355] width 150 height 55
click at [795, 363] on div at bounding box center [776, 355] width 150 height 55
click at [808, 363] on div at bounding box center [776, 355] width 150 height 55
click at [808, 364] on div at bounding box center [810, 363] width 4 height 4
click at [807, 366] on div at bounding box center [808, 364] width 4 height 4
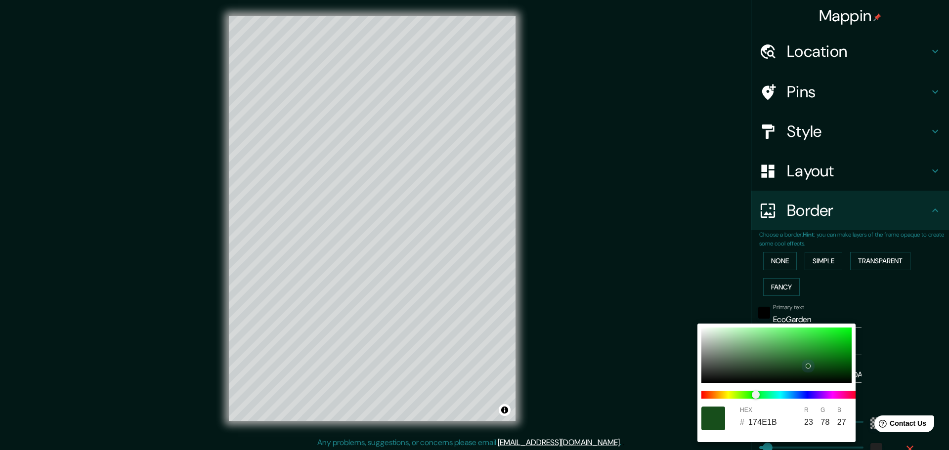
click at [813, 367] on div at bounding box center [776, 355] width 150 height 55
click at [815, 370] on div at bounding box center [776, 355] width 150 height 55
click at [823, 368] on div at bounding box center [776, 355] width 150 height 55
click at [819, 364] on div at bounding box center [776, 355] width 150 height 55
click at [827, 361] on div at bounding box center [776, 355] width 150 height 55
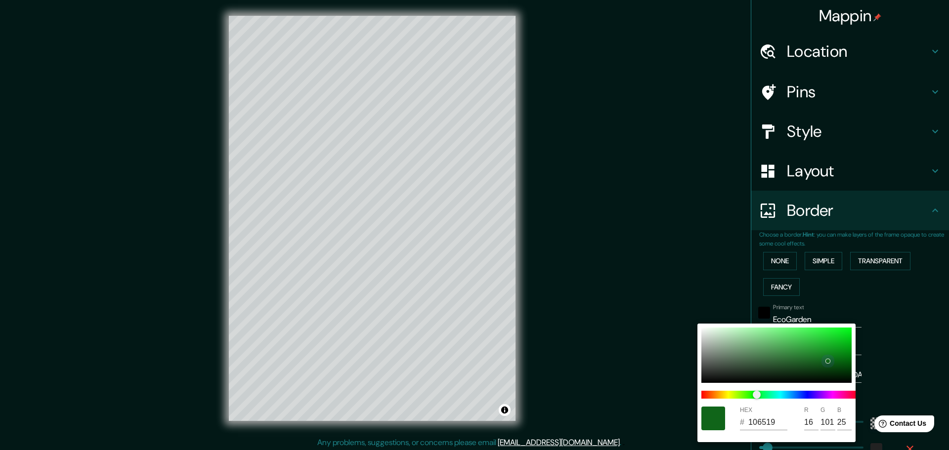
click at [833, 361] on div at bounding box center [776, 355] width 150 height 55
click at [838, 364] on div at bounding box center [776, 355] width 150 height 55
click at [839, 372] on div at bounding box center [776, 355] width 150 height 55
click at [829, 374] on div at bounding box center [776, 355] width 150 height 55
click at [821, 374] on div at bounding box center [776, 355] width 150 height 55
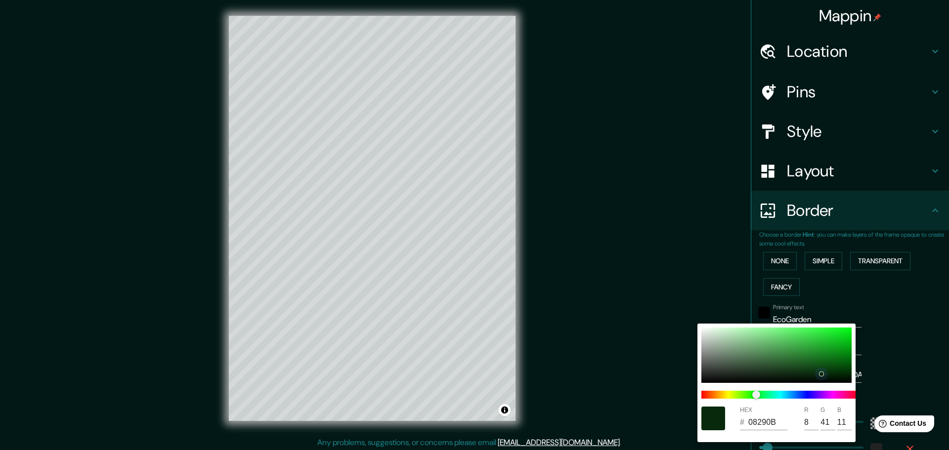
click at [811, 368] on div at bounding box center [776, 355] width 150 height 55
click at [801, 367] on div at bounding box center [776, 355] width 150 height 55
click at [801, 367] on div at bounding box center [801, 367] width 4 height 4
click at [794, 370] on div at bounding box center [776, 355] width 150 height 55
click at [890, 351] on div at bounding box center [474, 225] width 949 height 450
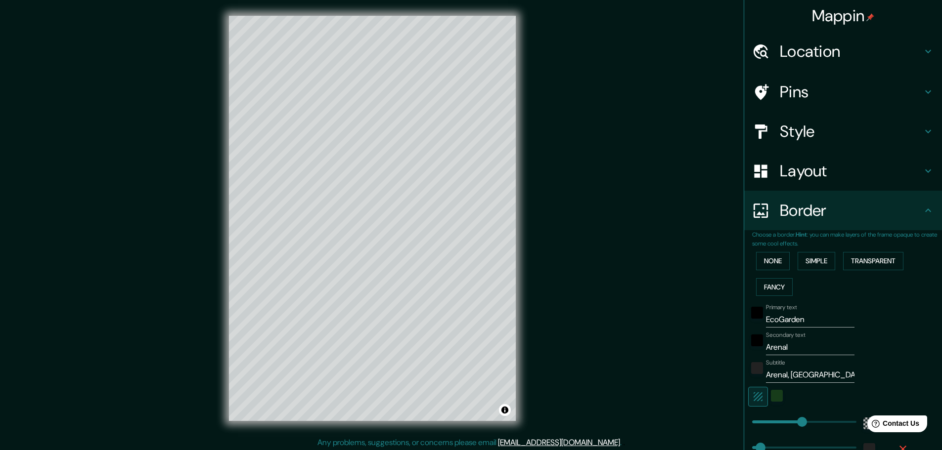
click at [752, 398] on icon "button" at bounding box center [758, 397] width 12 height 12
click at [751, 369] on div "color-222222" at bounding box center [757, 368] width 12 height 12
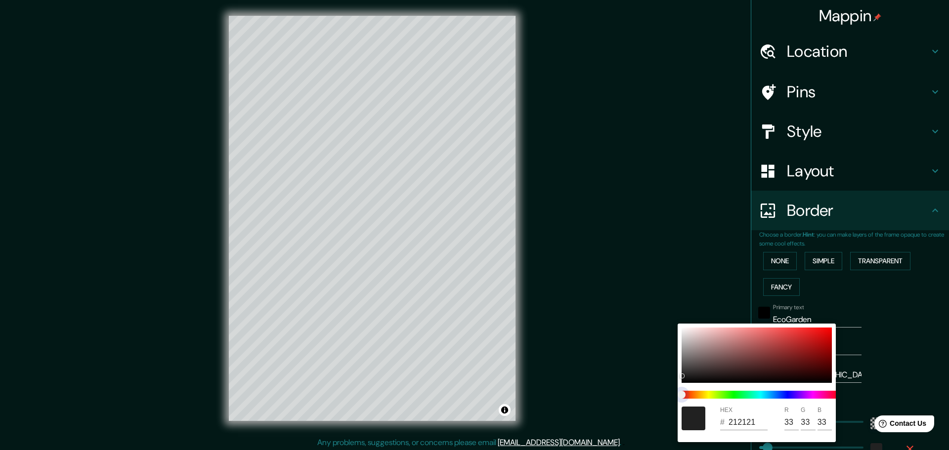
drag, startPoint x: 685, startPoint y: 395, endPoint x: 747, endPoint y: 394, distance: 62.8
click at [747, 394] on span at bounding box center [761, 395] width 158 height 8
drag, startPoint x: 683, startPoint y: 395, endPoint x: 726, endPoint y: 395, distance: 42.5
click at [725, 395] on span at bounding box center [761, 395] width 158 height 8
click at [742, 395] on span at bounding box center [761, 395] width 158 height 8
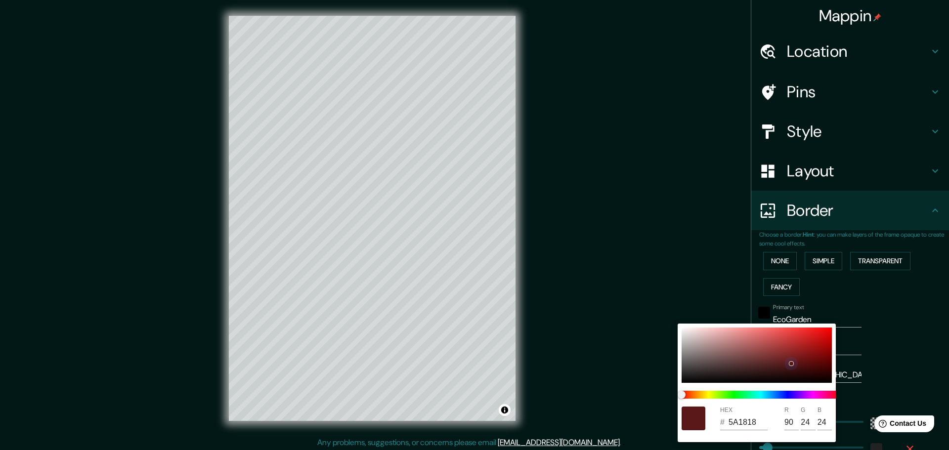
click at [792, 363] on div at bounding box center [757, 355] width 150 height 55
click at [686, 333] on div at bounding box center [757, 355] width 150 height 55
click at [894, 356] on div at bounding box center [474, 225] width 949 height 450
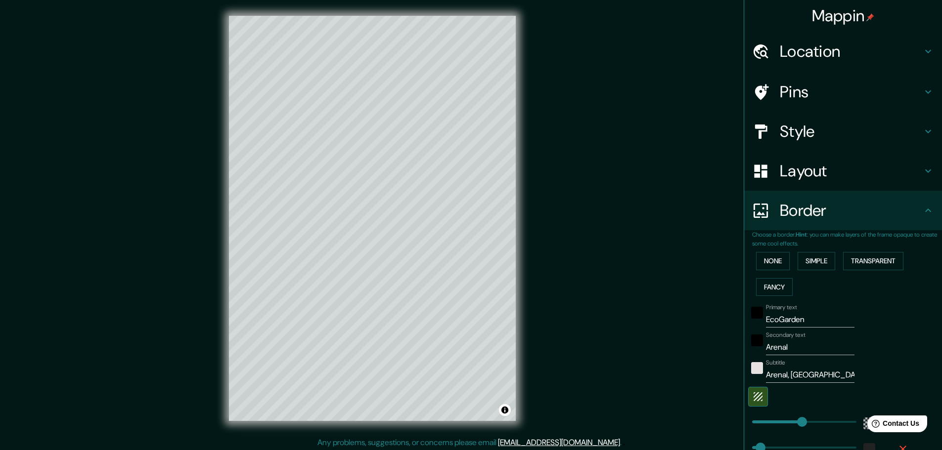
click at [783, 380] on input "Arenal, [GEOGRAPHIC_DATA]" at bounding box center [810, 375] width 88 height 16
click at [785, 377] on input "Arenal - [GEOGRAPHIC_DATA]" at bounding box center [810, 375] width 88 height 16
click at [752, 341] on div "black" at bounding box center [757, 341] width 12 height 12
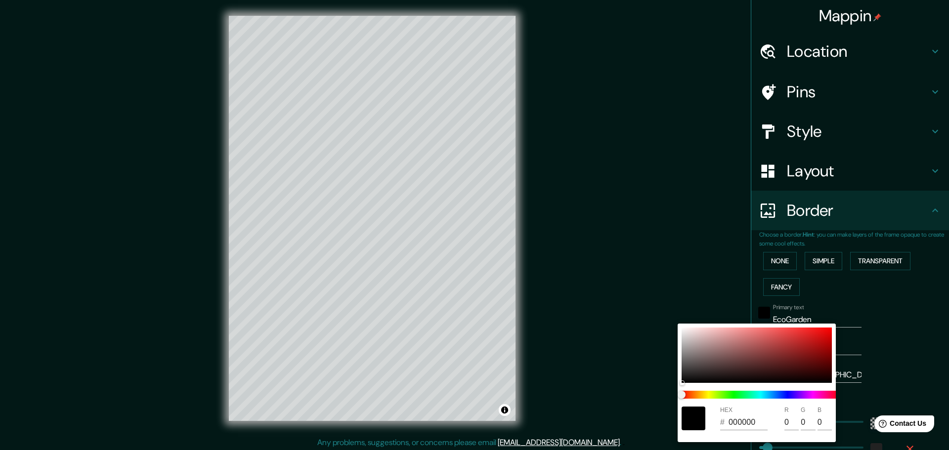
click at [797, 314] on div at bounding box center [474, 225] width 949 height 450
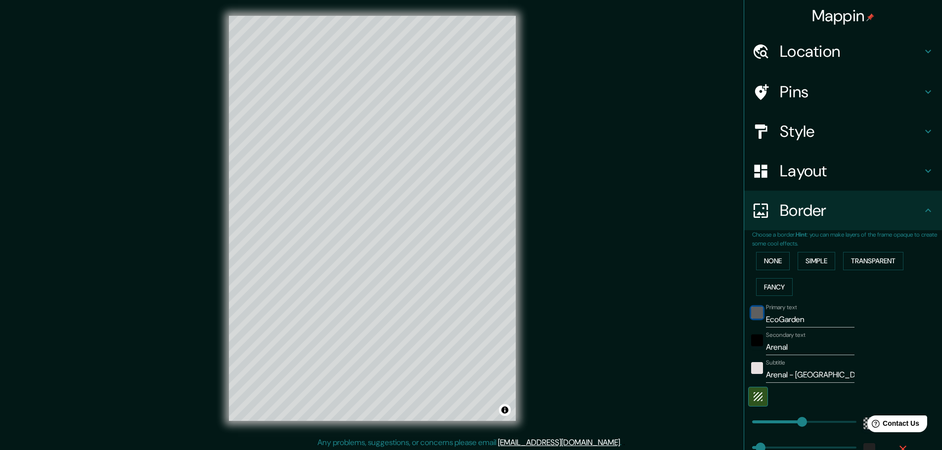
click at [754, 311] on div "black" at bounding box center [757, 313] width 12 height 12
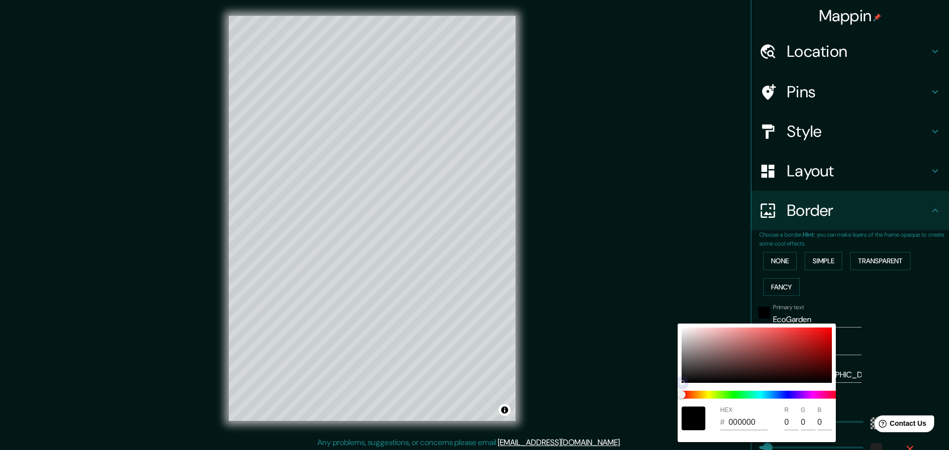
click at [686, 330] on div at bounding box center [757, 355] width 150 height 55
click at [746, 423] on input "F4ECEC" at bounding box center [748, 423] width 39 height 16
click at [789, 424] on input "244" at bounding box center [791, 423] width 14 height 16
drag, startPoint x: 689, startPoint y: 331, endPoint x: 699, endPoint y: 347, distance: 19.2
click at [699, 347] on div at bounding box center [699, 347] width 5 height 5
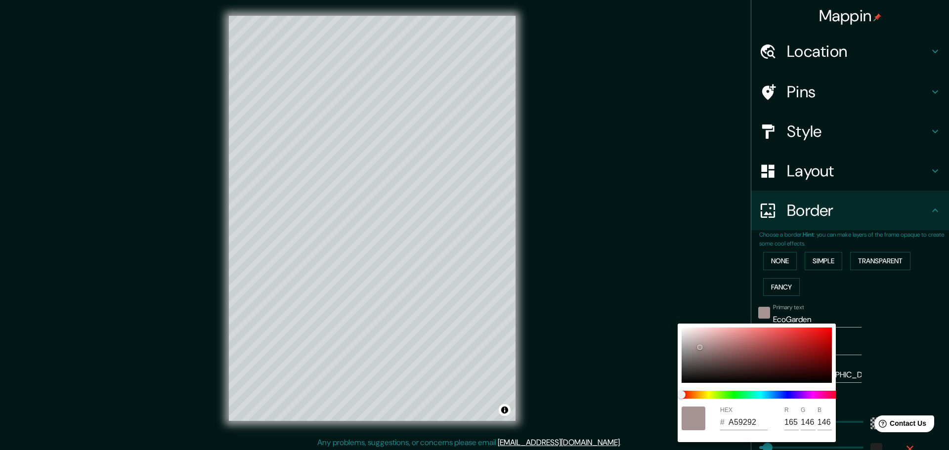
click at [369, 383] on div at bounding box center [474, 225] width 949 height 450
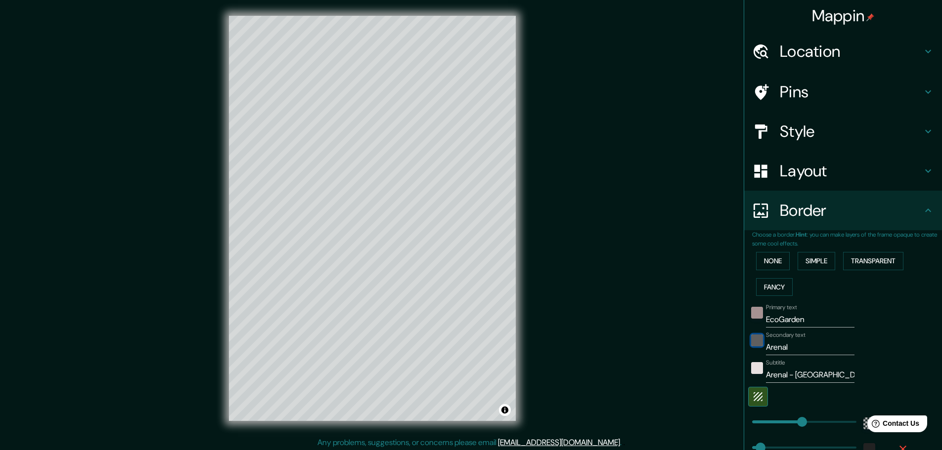
click at [751, 339] on div "black" at bounding box center [757, 341] width 12 height 12
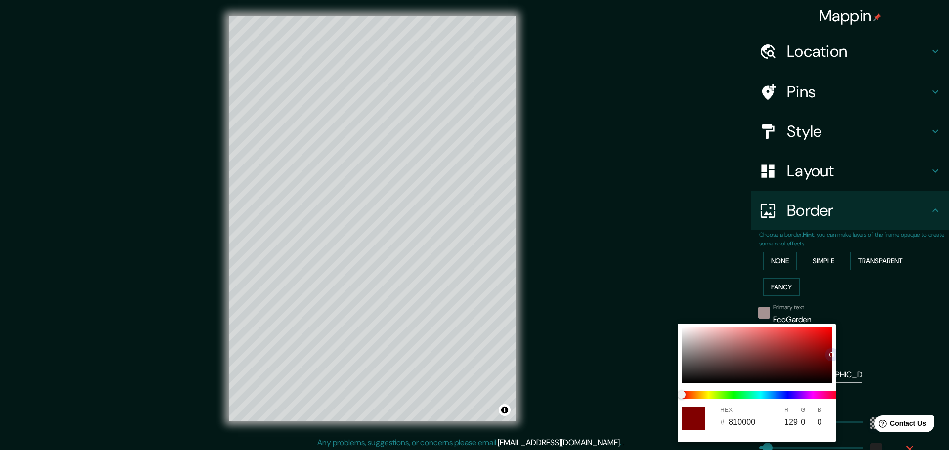
drag, startPoint x: 683, startPoint y: 382, endPoint x: 829, endPoint y: 371, distance: 146.2
click at [831, 357] on div at bounding box center [832, 355] width 4 height 4
drag, startPoint x: 830, startPoint y: 377, endPoint x: 818, endPoint y: 382, distance: 12.9
click at [818, 382] on div at bounding box center [757, 355] width 150 height 55
click at [683, 382] on div at bounding box center [757, 355] width 150 height 55
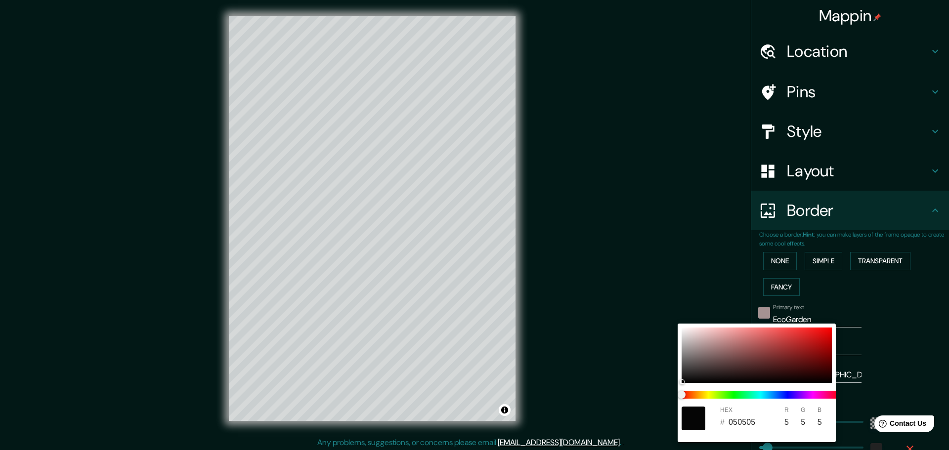
click at [928, 359] on div at bounding box center [474, 225] width 949 height 450
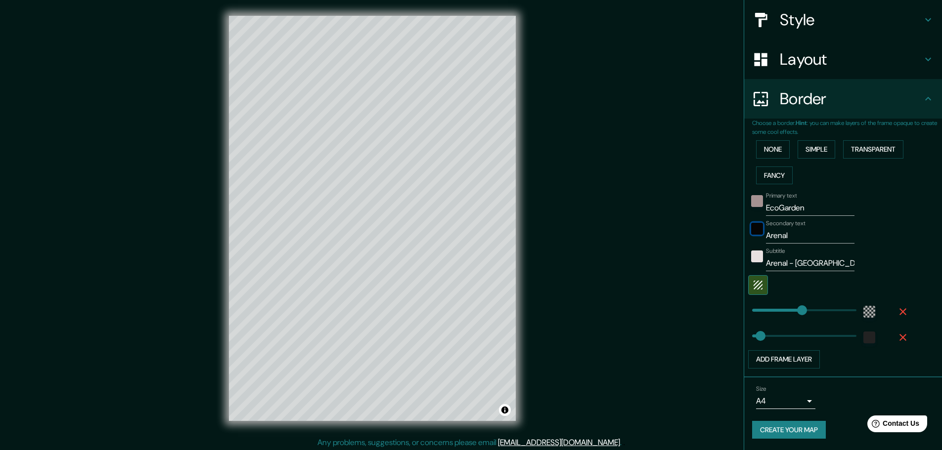
scroll to position [112, 0]
drag, startPoint x: 755, startPoint y: 336, endPoint x: 856, endPoint y: 338, distance: 100.9
drag, startPoint x: 849, startPoint y: 338, endPoint x: 735, endPoint y: 348, distance: 114.6
click at [747, 336] on span at bounding box center [752, 336] width 10 height 10
click at [867, 339] on div at bounding box center [869, 337] width 18 height 18
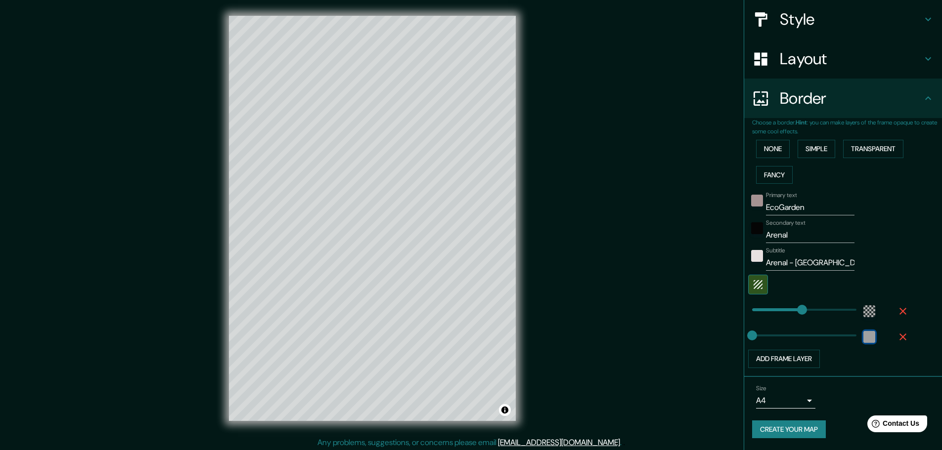
click at [864, 340] on div "color-222222" at bounding box center [869, 337] width 12 height 12
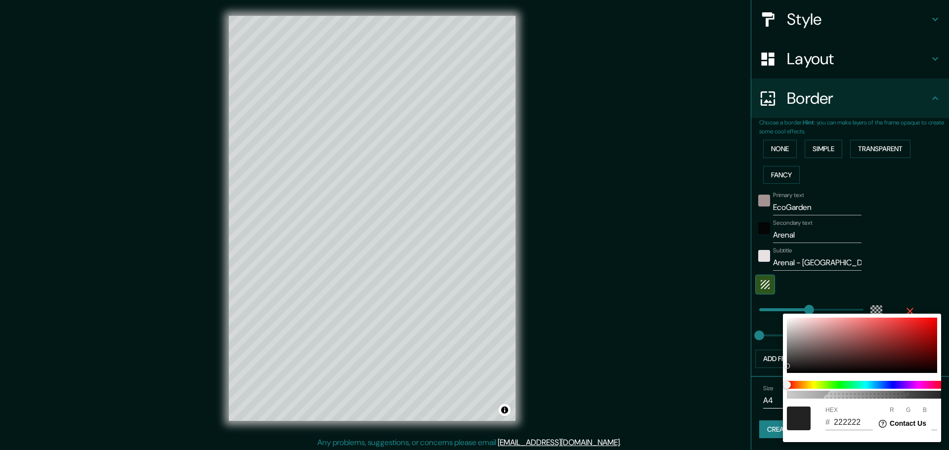
click at [898, 285] on div at bounding box center [474, 225] width 949 height 450
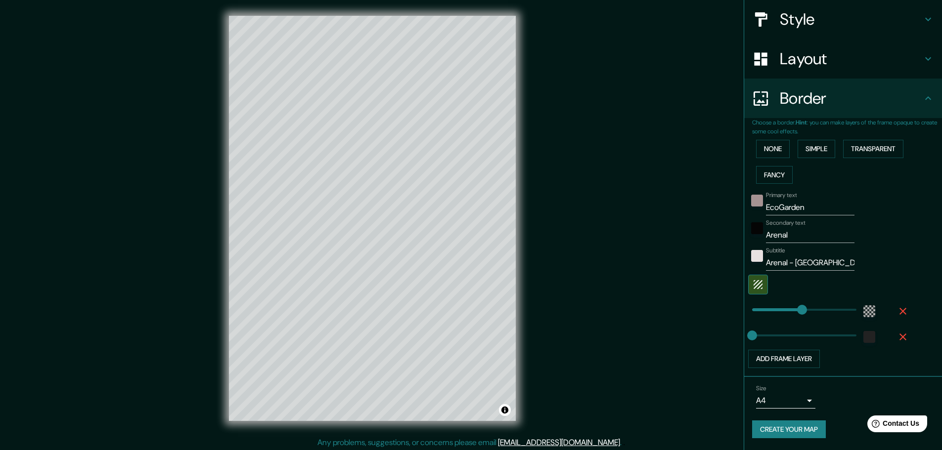
click at [899, 339] on icon "button" at bounding box center [902, 337] width 7 height 7
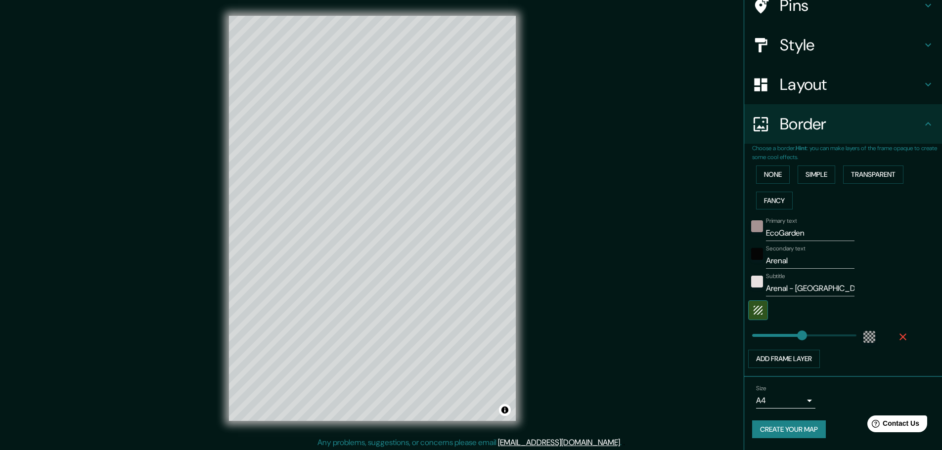
scroll to position [86, 0]
click at [796, 357] on button "Add frame layer" at bounding box center [784, 359] width 72 height 18
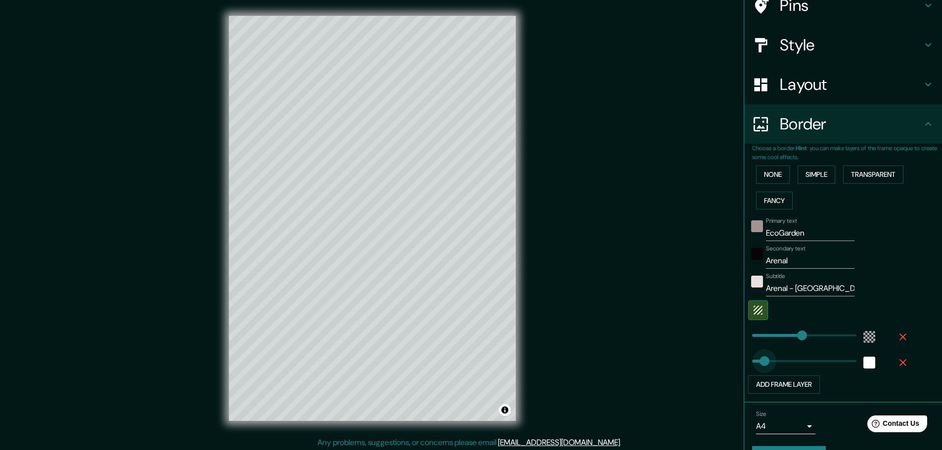
drag, startPoint x: 785, startPoint y: 363, endPoint x: 739, endPoint y: 366, distance: 46.5
drag, startPoint x: 749, startPoint y: 361, endPoint x: 861, endPoint y: 358, distance: 112.7
click at [897, 362] on icon "button" at bounding box center [903, 363] width 12 height 12
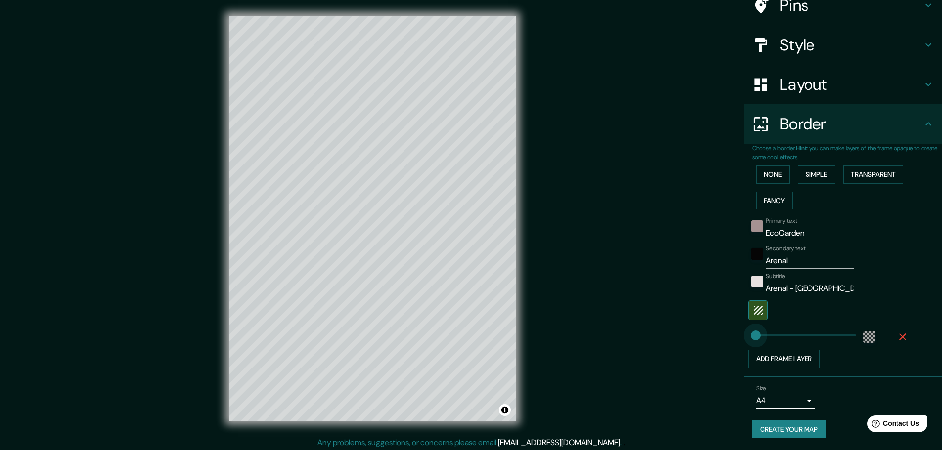
drag, startPoint x: 753, startPoint y: 338, endPoint x: 748, endPoint y: 337, distance: 5.0
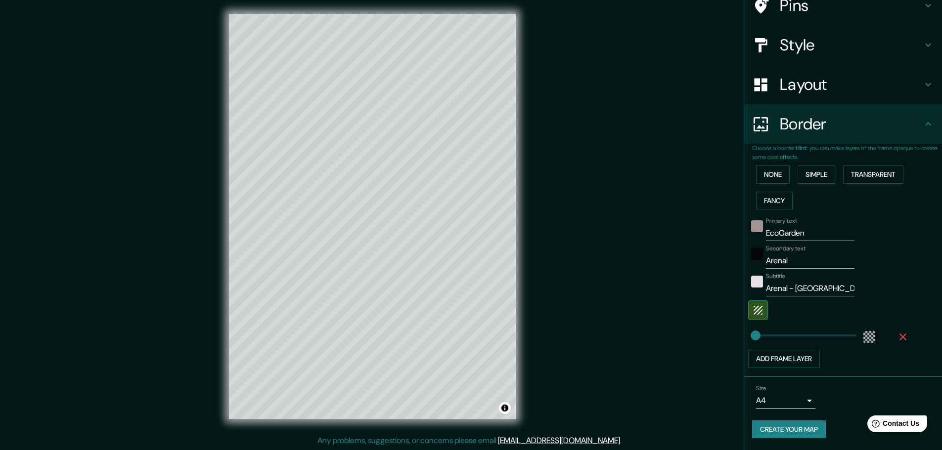
scroll to position [2, 0]
click at [787, 430] on button "Create your map" at bounding box center [789, 430] width 74 height 18
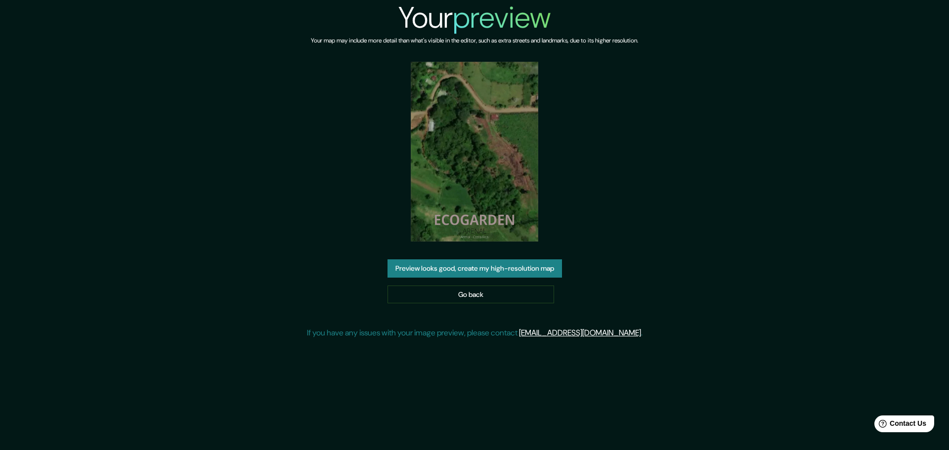
click at [465, 269] on button "Preview looks good, create my high-resolution map" at bounding box center [475, 268] width 174 height 18
click at [486, 292] on link "Go back" at bounding box center [471, 295] width 167 height 18
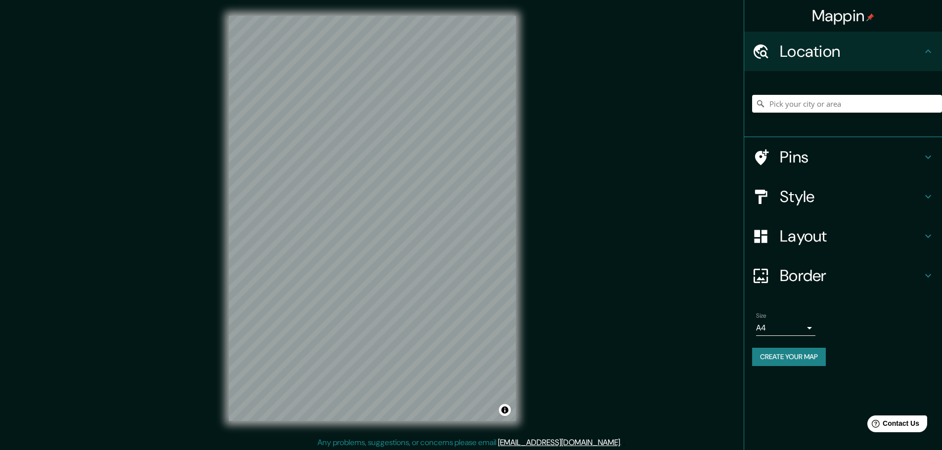
scroll to position [2, 0]
